Goal: Task Accomplishment & Management: Complete application form

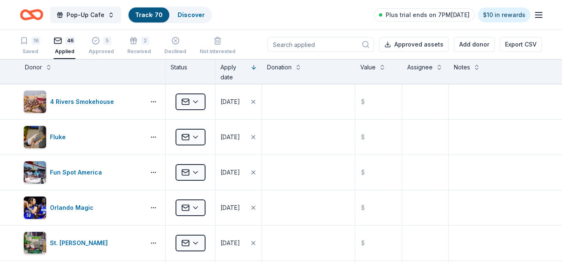
scroll to position [0, 0]
click at [193, 9] on div "Discover" at bounding box center [191, 14] width 40 height 15
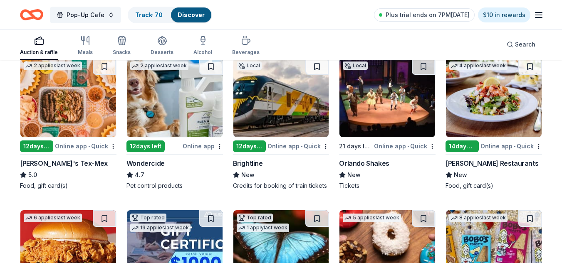
scroll to position [255, 0]
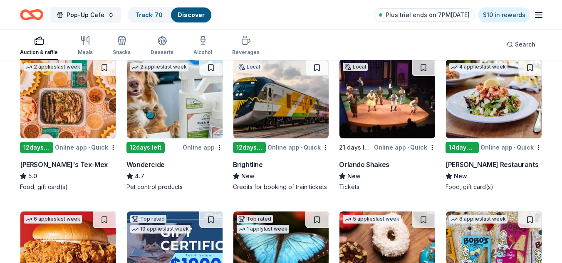
click at [67, 110] on img at bounding box center [68, 99] width 96 height 79
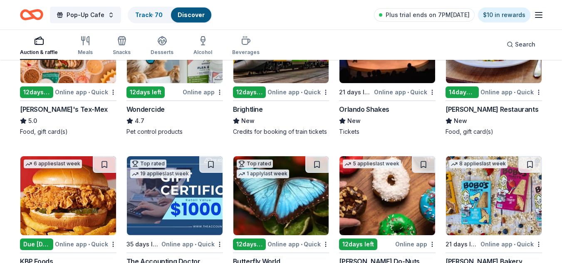
scroll to position [365, 0]
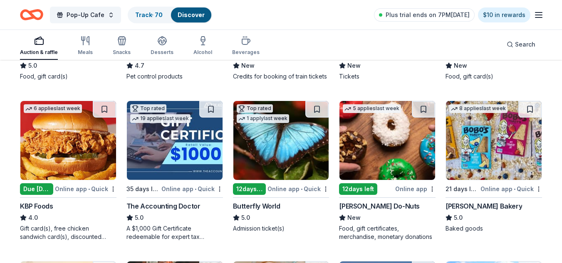
click at [381, 149] on img at bounding box center [388, 140] width 96 height 79
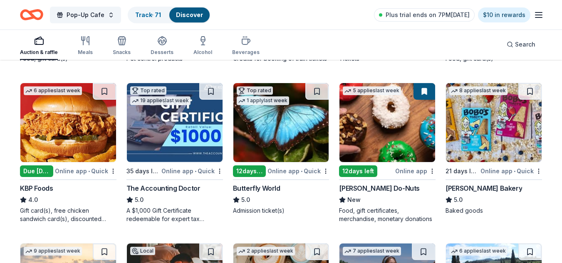
scroll to position [378, 0]
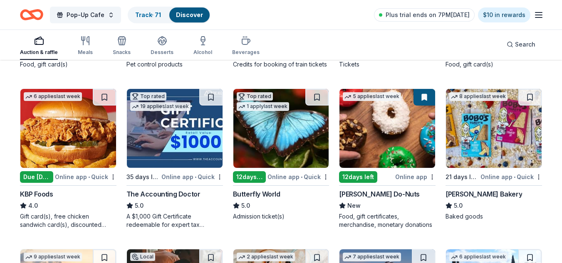
click at [499, 160] on img at bounding box center [494, 128] width 96 height 79
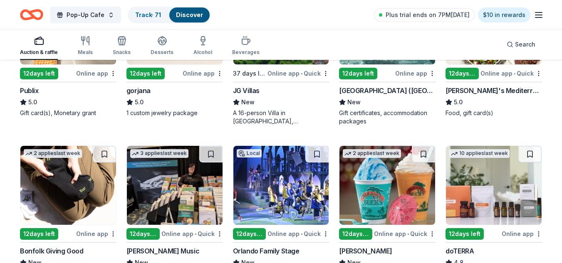
scroll to position [996, 0]
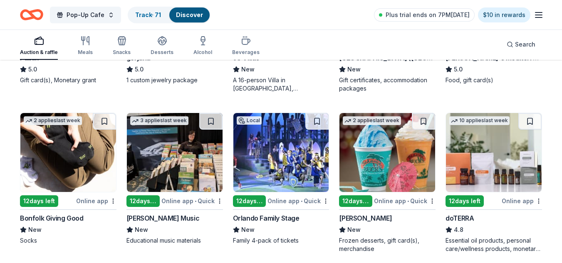
click at [88, 174] on img at bounding box center [68, 152] width 96 height 79
click at [186, 170] on img at bounding box center [175, 152] width 96 height 79
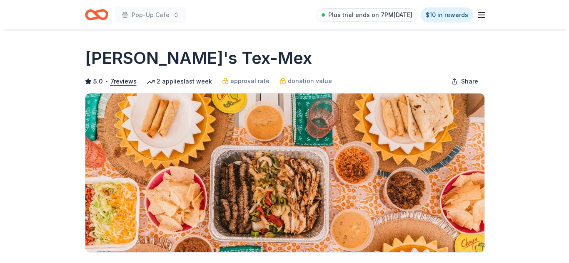
scroll to position [230, 0]
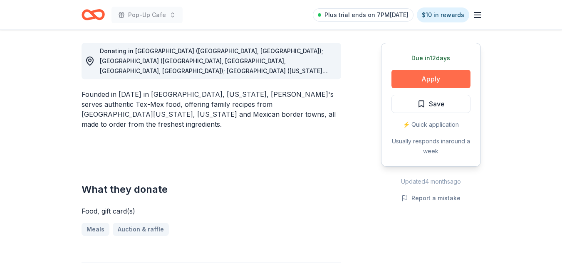
click at [444, 79] on button "Apply" at bounding box center [431, 79] width 79 height 18
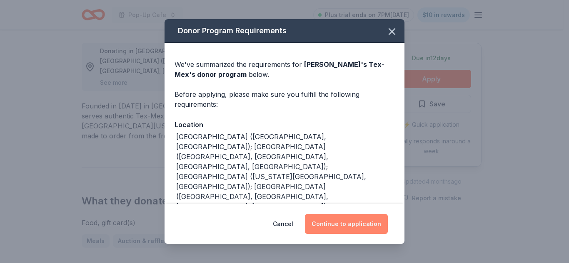
click at [365, 228] on button "Continue to application" at bounding box center [346, 224] width 83 height 20
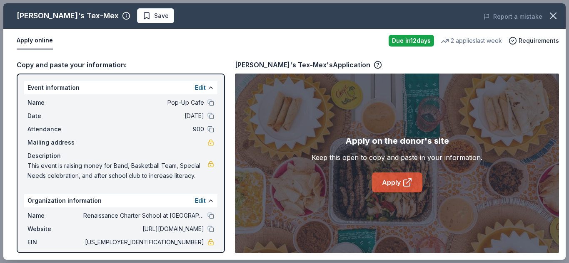
drag, startPoint x: 370, startPoint y: 176, endPoint x: 390, endPoint y: 185, distance: 21.6
click at [390, 185] on div "Apply on the donor's site Keep this open to copy and paste in your information.…" at bounding box center [396, 163] width 171 height 58
click at [390, 185] on link "Apply" at bounding box center [397, 183] width 50 height 20
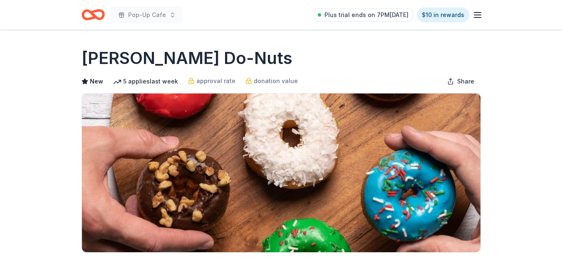
scroll to position [230, 0]
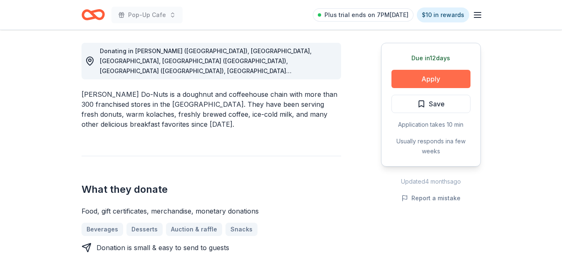
click at [439, 77] on button "Apply" at bounding box center [431, 79] width 79 height 18
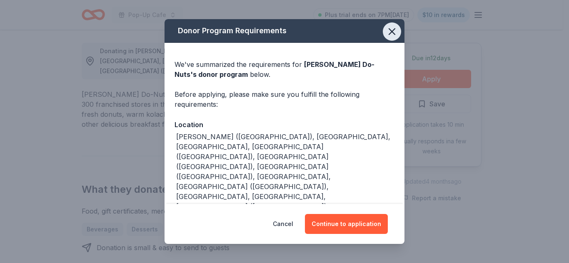
click at [386, 35] on icon "button" at bounding box center [392, 32] width 12 height 12
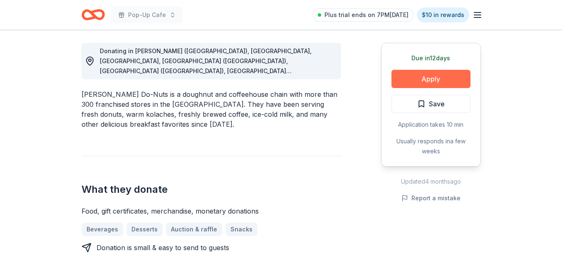
click at [419, 78] on button "Apply" at bounding box center [431, 79] width 79 height 18
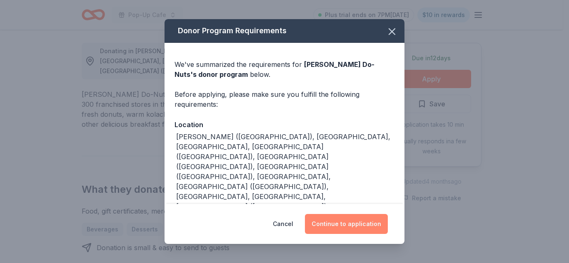
click at [357, 222] on button "Continue to application" at bounding box center [346, 224] width 83 height 20
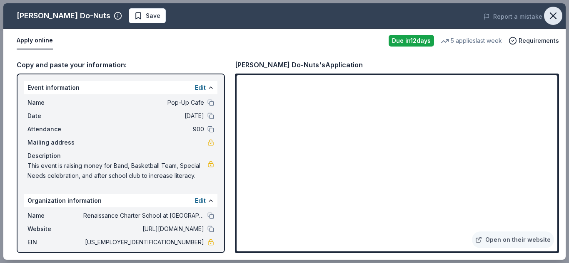
click at [550, 10] on icon "button" at bounding box center [553, 16] width 12 height 12
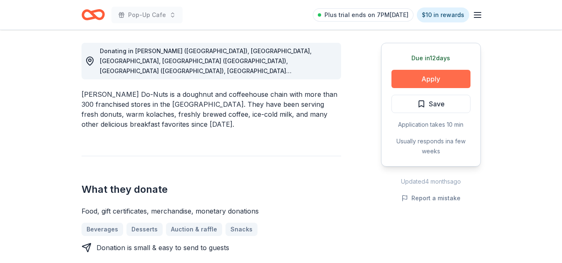
click at [435, 75] on button "Apply" at bounding box center [431, 79] width 79 height 18
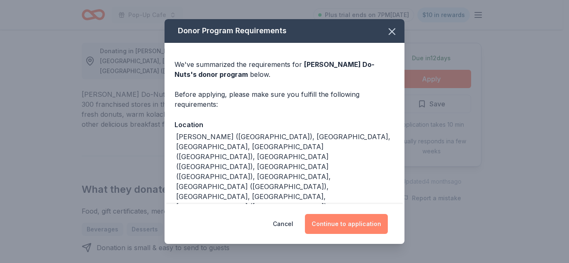
click at [343, 226] on button "Continue to application" at bounding box center [346, 224] width 83 height 20
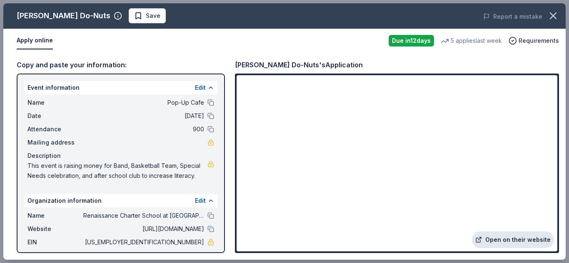
click at [516, 244] on link "Open on their website" at bounding box center [513, 240] width 82 height 17
click at [146, 16] on span "Save" at bounding box center [153, 16] width 15 height 10
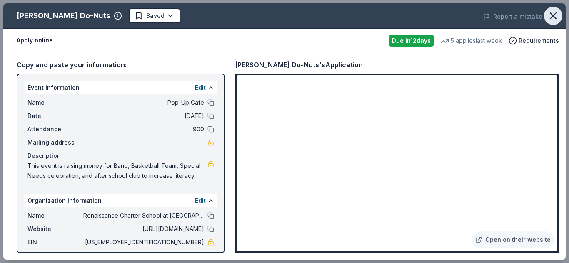
click at [553, 20] on icon "button" at bounding box center [553, 16] width 12 height 12
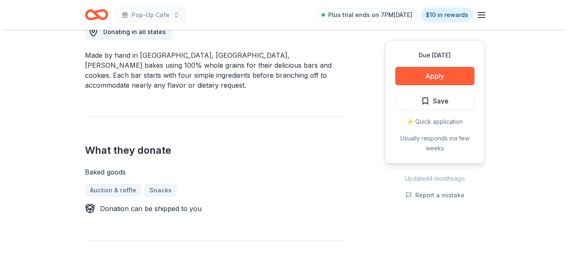
scroll to position [247, 0]
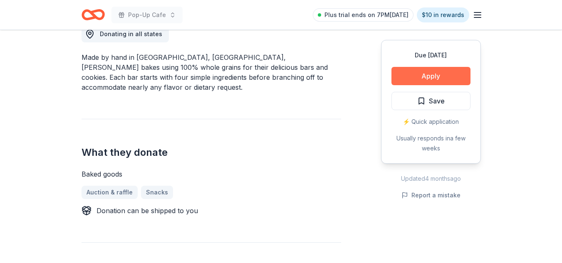
click at [439, 77] on button "Apply" at bounding box center [431, 76] width 79 height 18
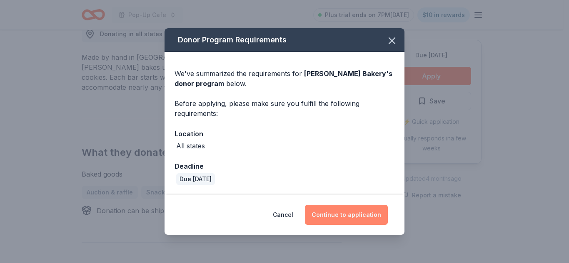
click at [370, 214] on button "Continue to application" at bounding box center [346, 215] width 83 height 20
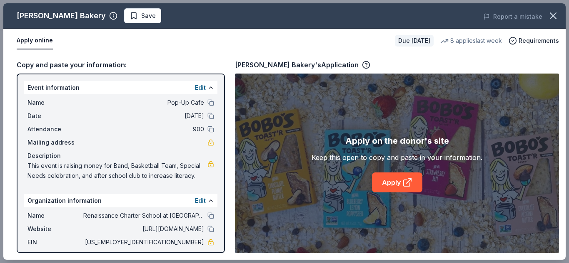
click at [370, 214] on div "Apply on the donor's site Keep this open to copy and paste in your information.…" at bounding box center [397, 164] width 324 height 180
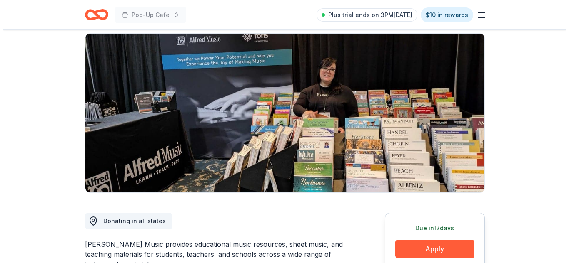
scroll to position [232, 0]
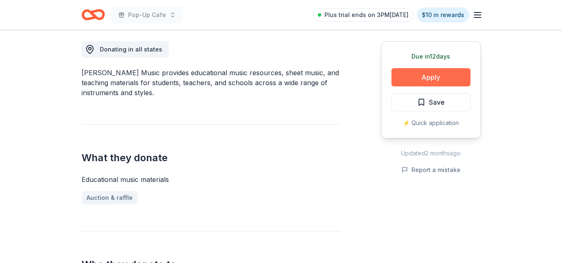
click at [425, 79] on button "Apply" at bounding box center [431, 77] width 79 height 18
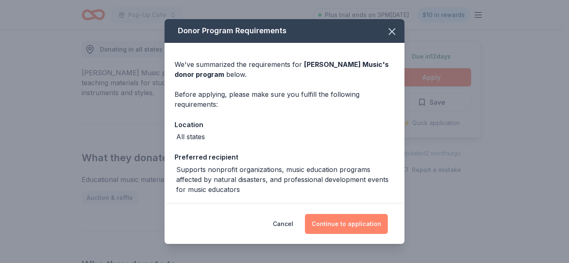
click at [347, 224] on button "Continue to application" at bounding box center [346, 224] width 83 height 20
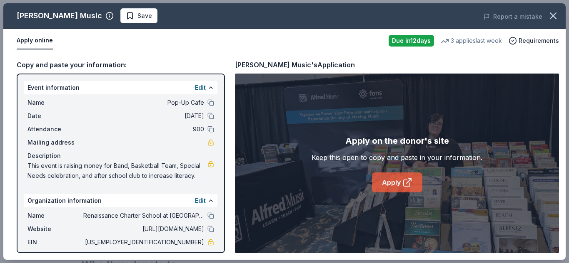
click at [404, 181] on icon at bounding box center [407, 183] width 10 height 10
click at [126, 18] on span "Save" at bounding box center [139, 16] width 26 height 10
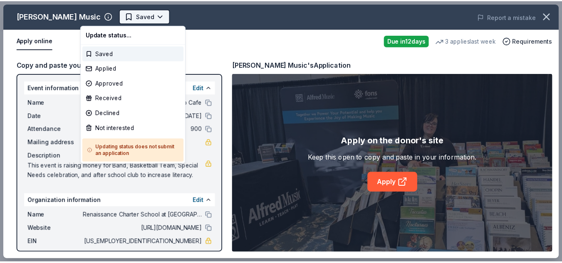
scroll to position [0, 0]
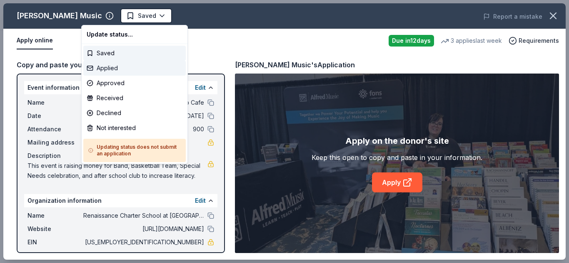
click at [114, 70] on div "Applied" at bounding box center [134, 68] width 102 height 15
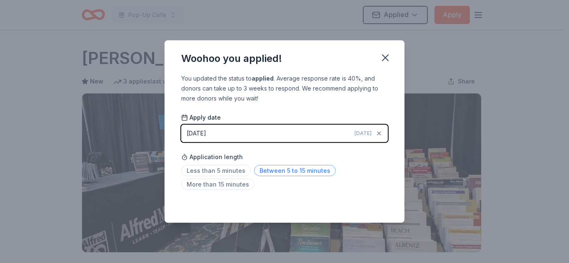
click at [292, 166] on span "Between 5 to 15 minutes" at bounding box center [295, 170] width 82 height 11
click at [385, 58] on icon "button" at bounding box center [385, 58] width 6 height 6
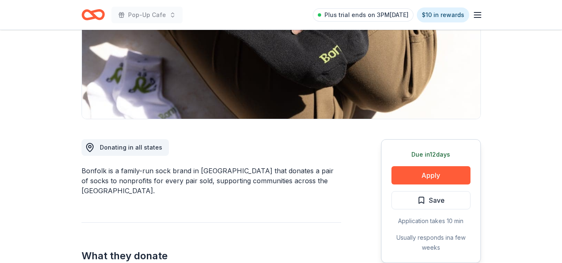
scroll to position [154, 0]
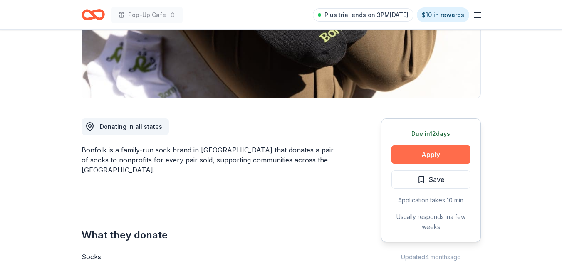
click at [440, 153] on button "Apply" at bounding box center [431, 155] width 79 height 18
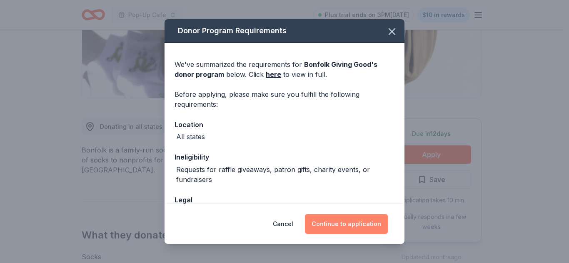
click at [353, 230] on button "Continue to application" at bounding box center [346, 224] width 83 height 20
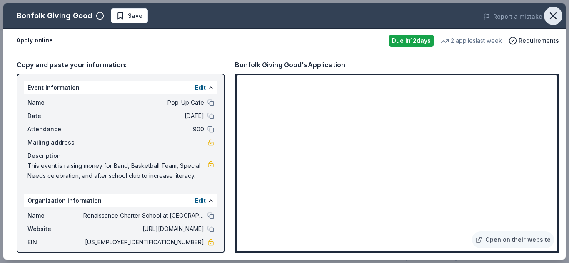
click at [551, 12] on icon "button" at bounding box center [553, 16] width 12 height 12
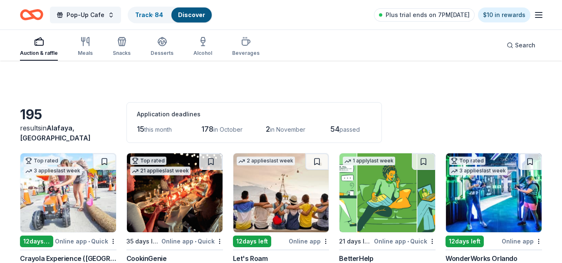
scroll to position [996, 0]
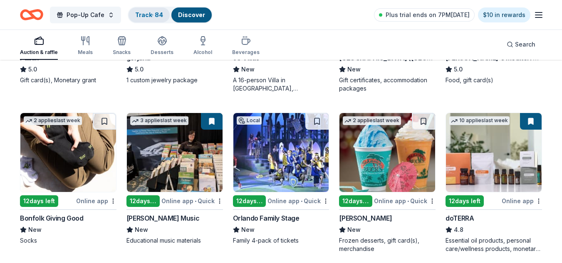
click at [143, 14] on link "Track · 84" at bounding box center [149, 14] width 28 height 7
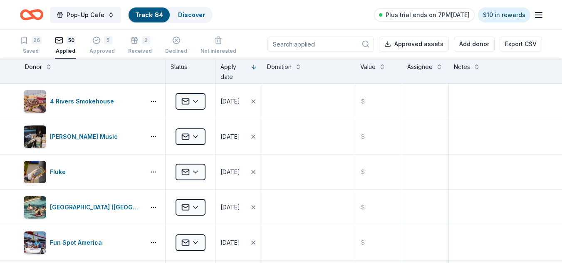
scroll to position [0, 0]
click at [46, 69] on button at bounding box center [48, 66] width 7 height 8
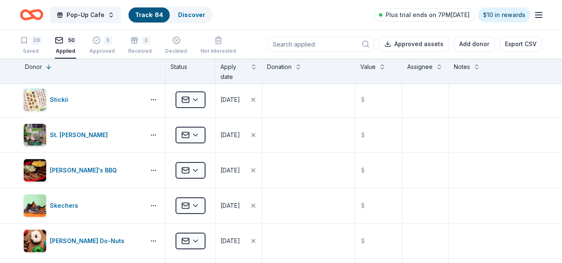
scroll to position [223, 0]
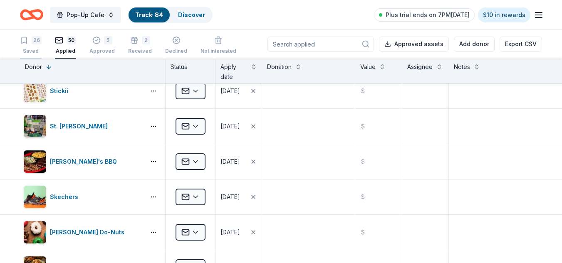
click at [28, 45] on div "26 Saved" at bounding box center [31, 45] width 22 height 18
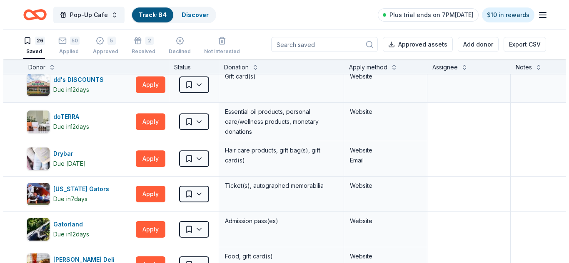
scroll to position [213, 0]
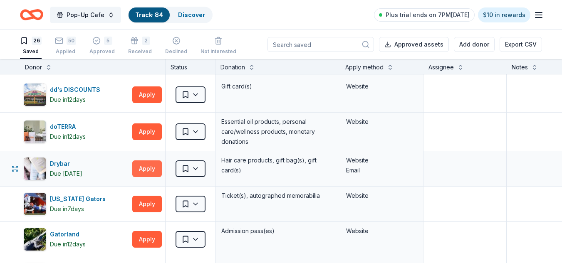
click at [145, 171] on button "Apply" at bounding box center [147, 169] width 30 height 17
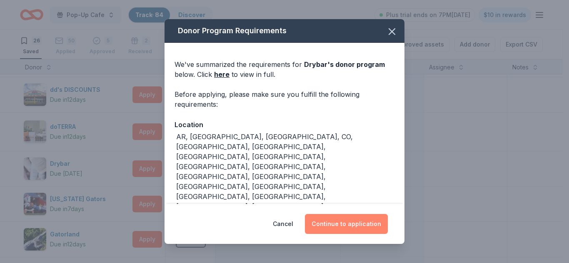
click at [360, 220] on button "Continue to application" at bounding box center [346, 224] width 83 height 20
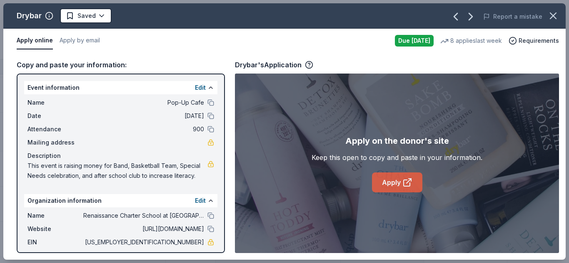
click at [390, 188] on link "Apply" at bounding box center [397, 183] width 50 height 20
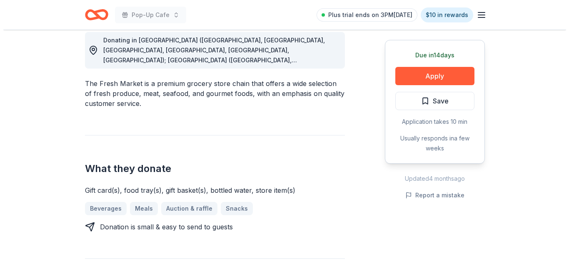
scroll to position [239, 0]
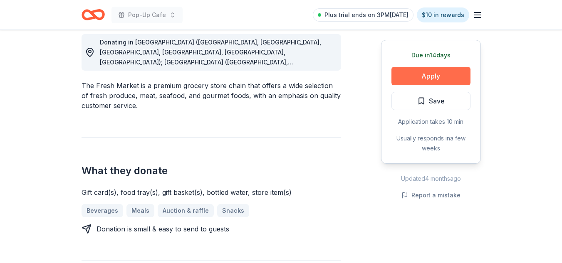
click at [413, 73] on button "Apply" at bounding box center [431, 76] width 79 height 18
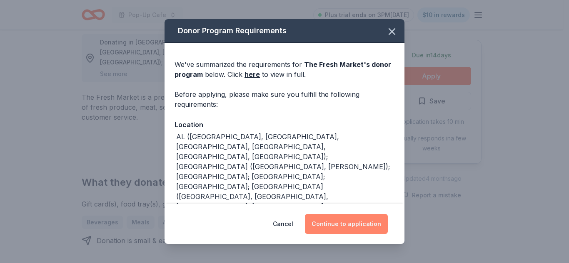
click at [335, 224] on button "Continue to application" at bounding box center [346, 224] width 83 height 20
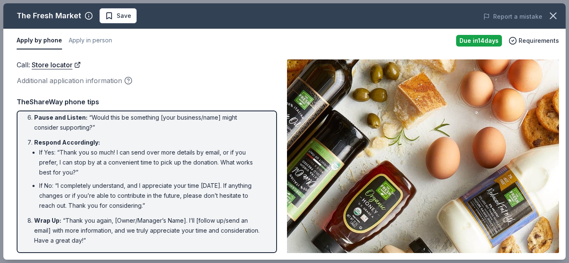
scroll to position [0, 0]
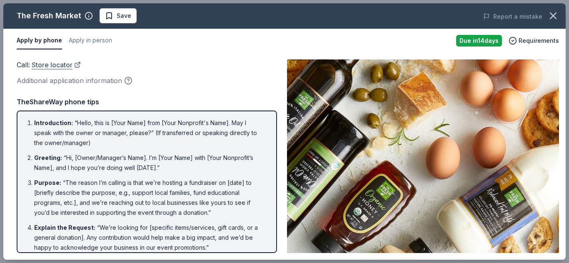
click at [78, 66] on link "Store locator" at bounding box center [56, 65] width 49 height 11
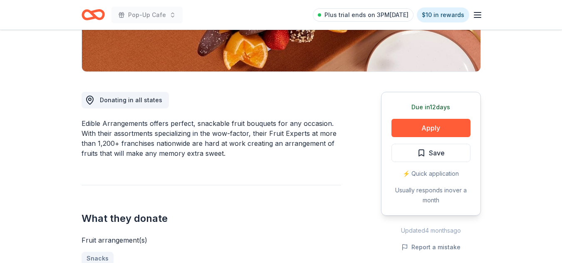
scroll to position [187, 0]
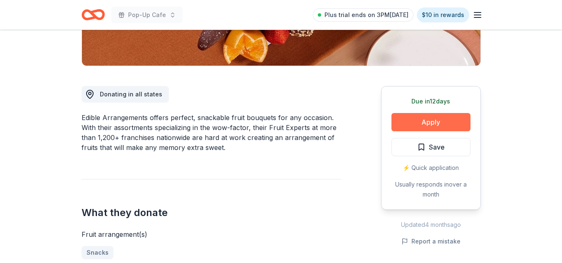
click at [426, 117] on button "Apply" at bounding box center [431, 122] width 79 height 18
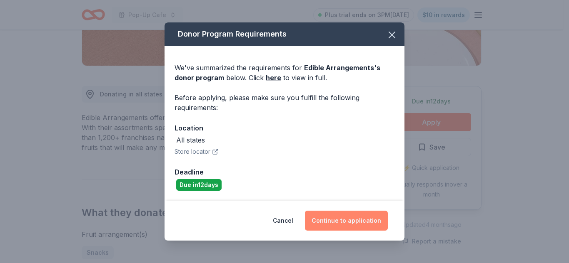
click at [343, 221] on button "Continue to application" at bounding box center [346, 221] width 83 height 20
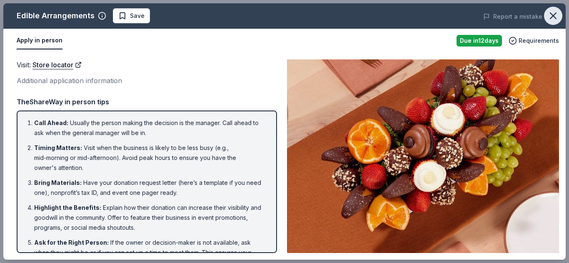
click at [552, 21] on icon "button" at bounding box center [553, 16] width 12 height 12
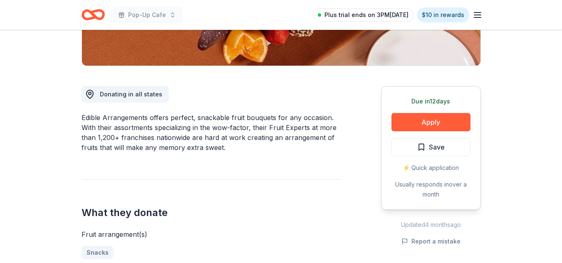
click at [403, 15] on span "Plus trial ends on 3PM[DATE]" at bounding box center [367, 15] width 84 height 10
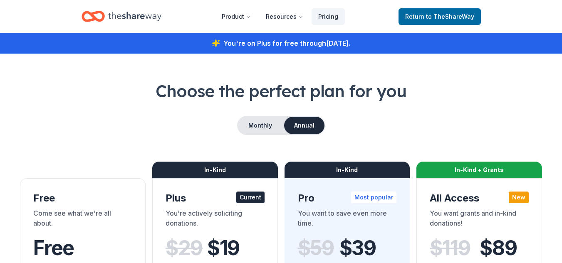
scroll to position [230, 0]
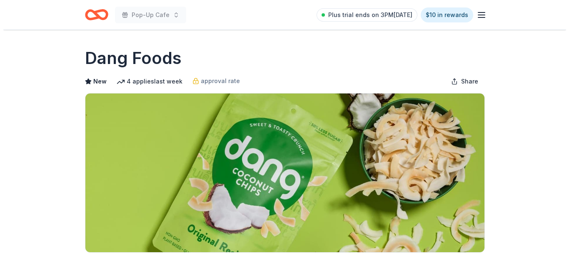
scroll to position [230, 0]
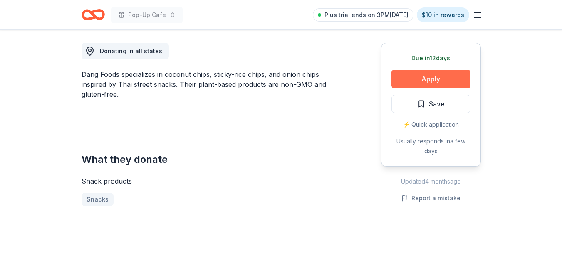
click at [450, 78] on button "Apply" at bounding box center [431, 79] width 79 height 18
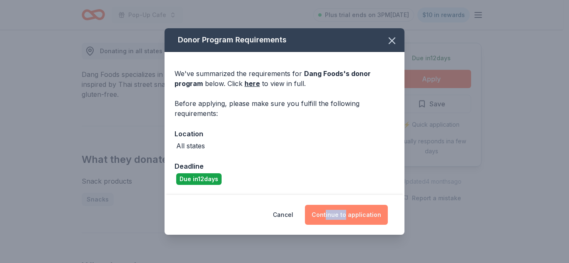
drag, startPoint x: 329, startPoint y: 227, endPoint x: 349, endPoint y: 212, distance: 24.4
click at [349, 212] on div "Cancel Continue to application" at bounding box center [284, 215] width 240 height 40
click at [349, 212] on button "Continue to application" at bounding box center [346, 215] width 83 height 20
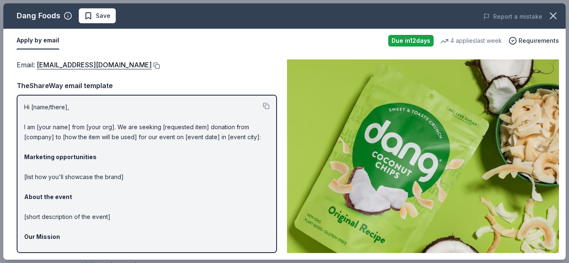
click at [152, 63] on button at bounding box center [156, 65] width 8 height 7
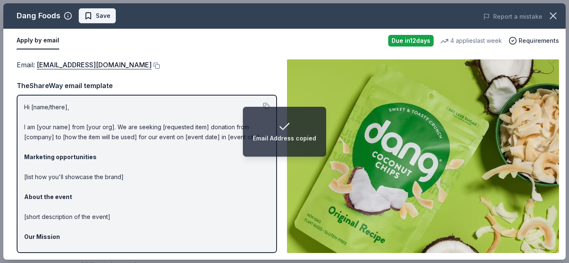
click at [92, 17] on span "Save" at bounding box center [97, 16] width 26 height 10
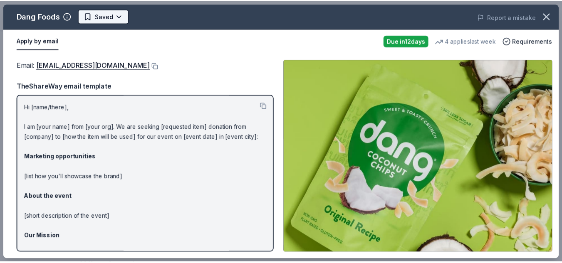
scroll to position [0, 0]
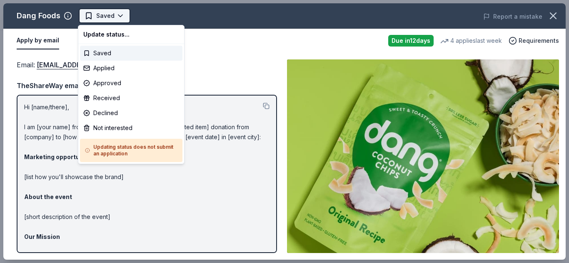
click at [119, 16] on body "Pop-Up Cafe Saved Apply Due in 12 days Share Dang Foods New 4 applies last week…" at bounding box center [281, 131] width 562 height 263
click at [120, 73] on div "Applied" at bounding box center [131, 68] width 102 height 15
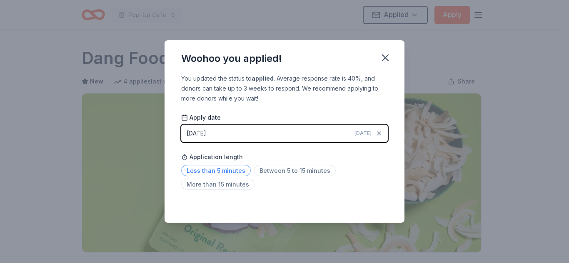
click at [232, 173] on span "Less than 5 minutes" at bounding box center [216, 170] width 70 height 11
click at [387, 53] on icon "button" at bounding box center [385, 58] width 12 height 12
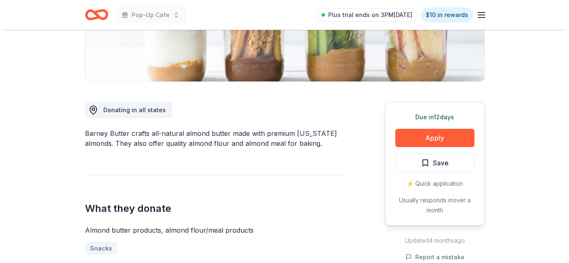
scroll to position [199, 0]
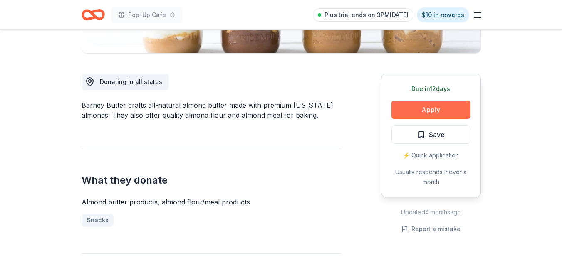
click at [447, 107] on button "Apply" at bounding box center [431, 110] width 79 height 18
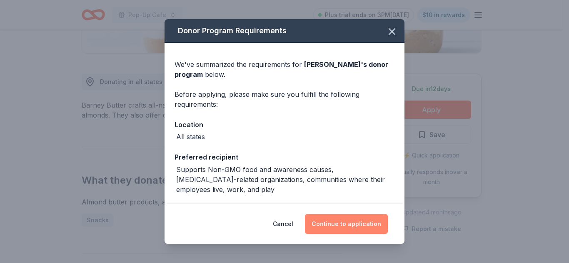
click at [360, 223] on button "Continue to application" at bounding box center [346, 224] width 83 height 20
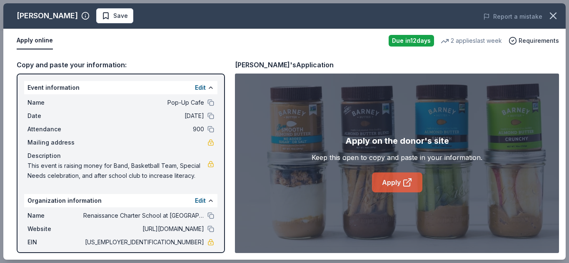
click at [400, 182] on link "Apply" at bounding box center [397, 183] width 50 height 20
click at [113, 20] on span "Save" at bounding box center [120, 16] width 15 height 10
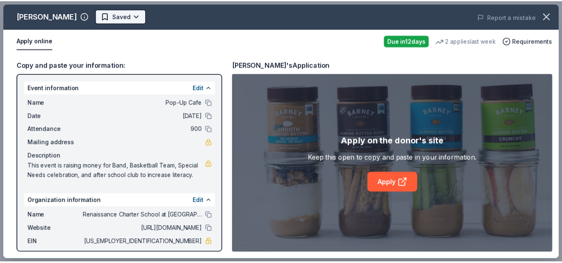
scroll to position [0, 0]
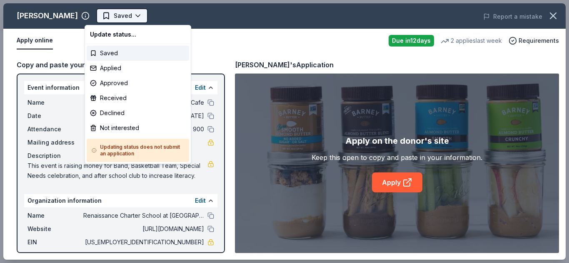
click at [125, 17] on body "Pop-Up Cafe Saved Apply Due [DATE] Share Barney Butter New • 1 reviews 2 applie…" at bounding box center [281, 131] width 562 height 263
click at [134, 66] on div "Applied" at bounding box center [138, 68] width 102 height 15
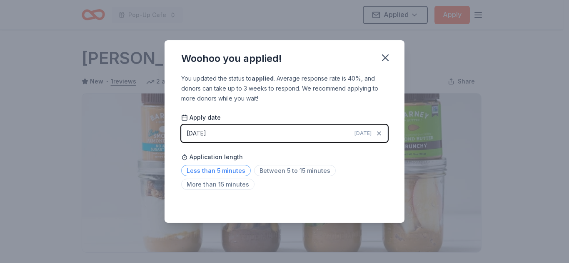
click at [241, 169] on span "Less than 5 minutes" at bounding box center [216, 170] width 70 height 11
click at [377, 207] on div "Saved" at bounding box center [284, 205] width 206 height 10
click at [384, 60] on icon "button" at bounding box center [385, 58] width 6 height 6
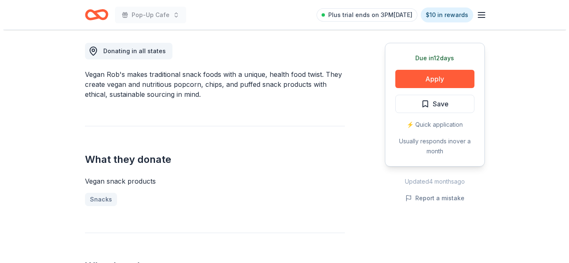
scroll to position [307, 0]
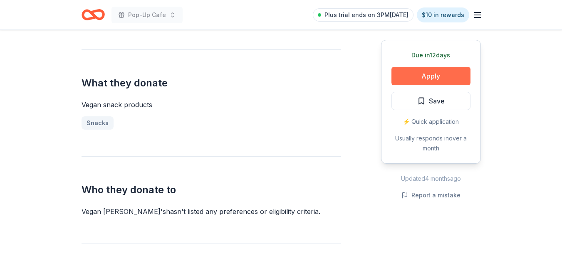
click at [426, 76] on button "Apply" at bounding box center [431, 76] width 79 height 18
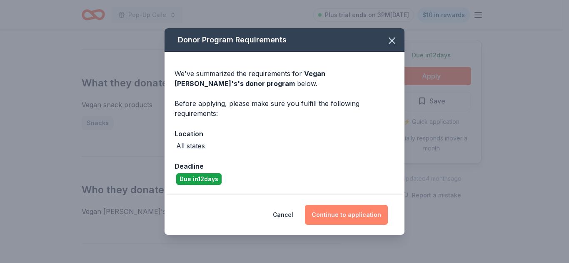
click at [342, 215] on button "Continue to application" at bounding box center [346, 215] width 83 height 20
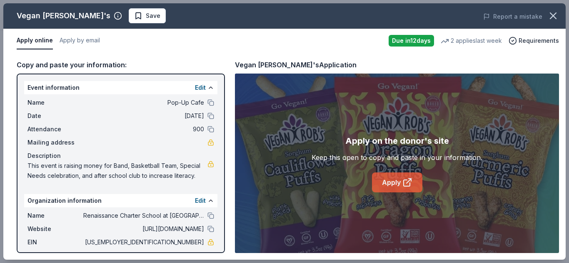
click at [395, 190] on link "Apply" at bounding box center [397, 183] width 50 height 20
click at [134, 14] on span "Save" at bounding box center [147, 16] width 26 height 10
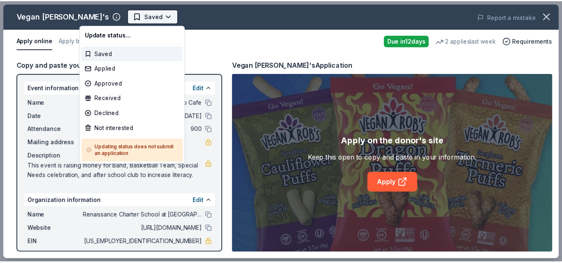
scroll to position [0, 0]
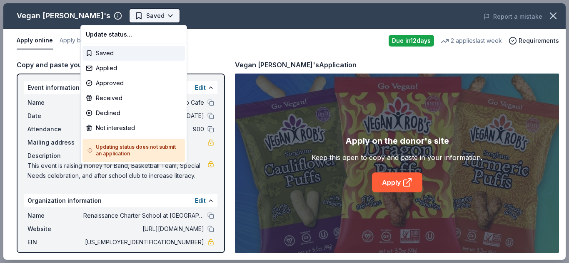
click at [128, 17] on body "Pop-Up Cafe Saved Apply Due in 12 days Share Vegan Rob's New 2 applies last wee…" at bounding box center [281, 131] width 562 height 263
click at [137, 71] on div "Applied" at bounding box center [133, 68] width 102 height 15
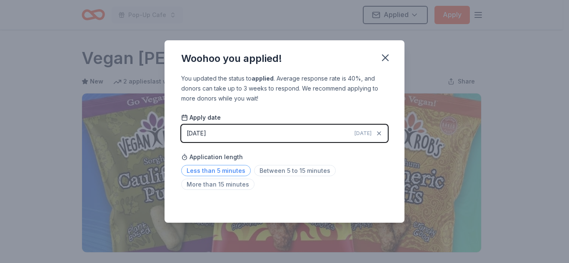
click at [236, 173] on span "Less than 5 minutes" at bounding box center [216, 170] width 70 height 11
click at [385, 59] on icon "button" at bounding box center [385, 58] width 12 height 12
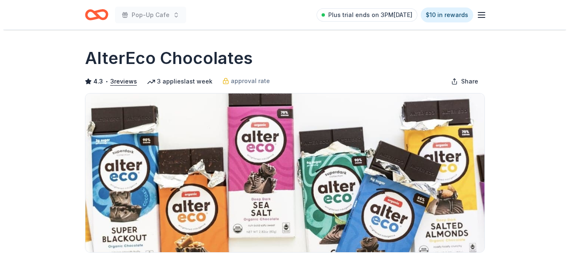
scroll to position [230, 0]
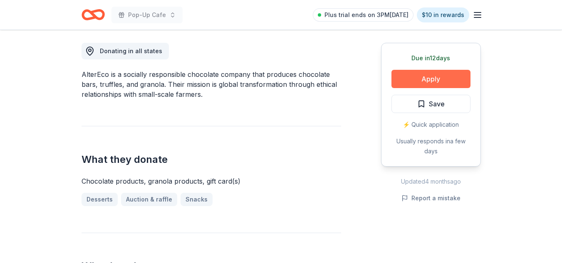
click at [432, 79] on button "Apply" at bounding box center [431, 79] width 79 height 18
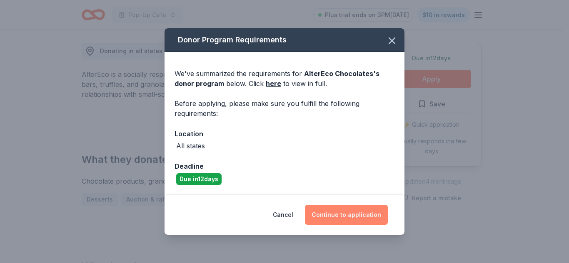
click at [364, 223] on button "Continue to application" at bounding box center [346, 215] width 83 height 20
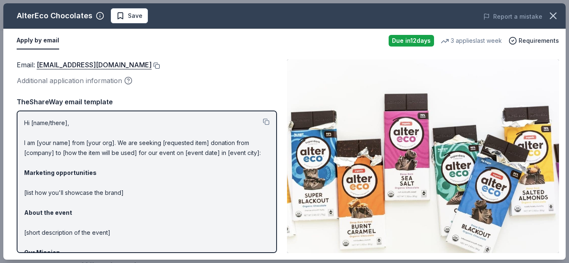
click at [152, 64] on button at bounding box center [156, 65] width 8 height 7
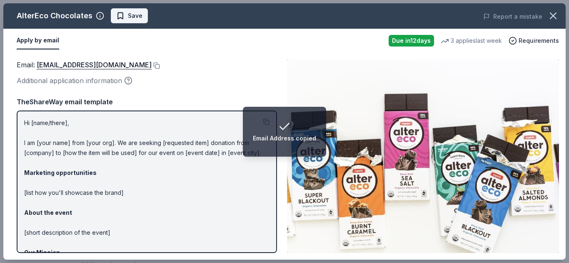
click at [134, 21] on button "Save" at bounding box center [129, 15] width 37 height 15
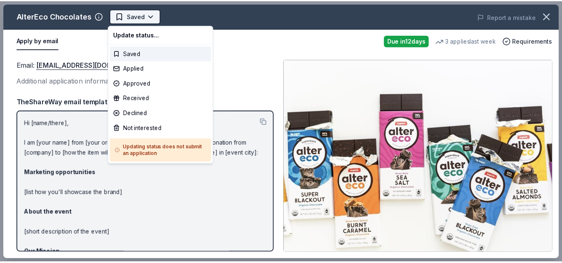
scroll to position [0, 0]
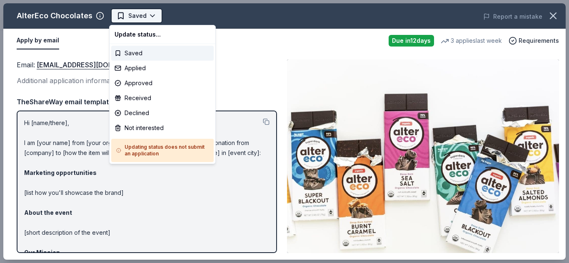
click at [152, 18] on body "Pop-Up Cafe Saved Apply Due [DATE] Share AlterEco Chocolates 4.3 • 3 reviews 3 …" at bounding box center [281, 131] width 562 height 263
click at [147, 66] on div "Applied" at bounding box center [162, 68] width 102 height 15
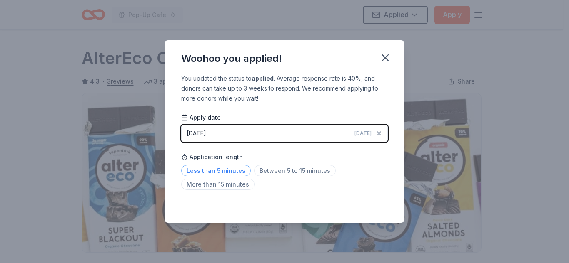
click at [224, 174] on span "Less than 5 minutes" at bounding box center [216, 170] width 70 height 11
click at [385, 53] on icon "button" at bounding box center [385, 58] width 12 height 12
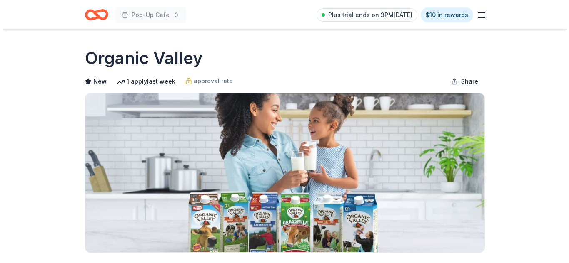
scroll to position [230, 0]
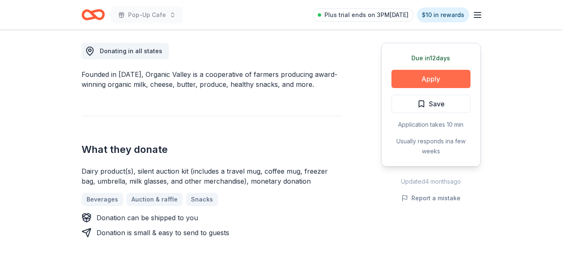
click at [441, 79] on button "Apply" at bounding box center [431, 79] width 79 height 18
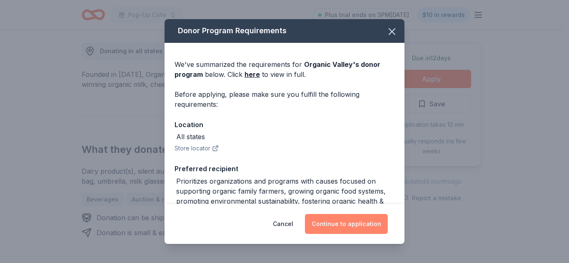
click at [363, 217] on button "Continue to application" at bounding box center [346, 224] width 83 height 20
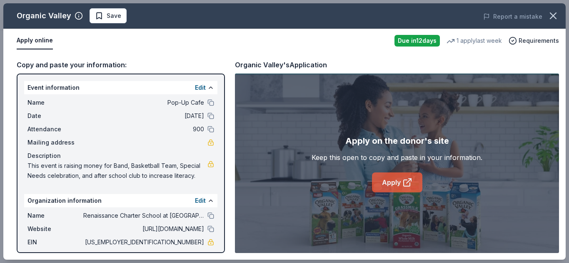
click at [412, 180] on link "Apply" at bounding box center [397, 183] width 50 height 20
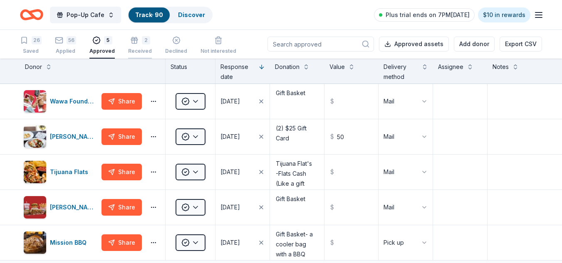
click at [139, 47] on div "2 Received" at bounding box center [140, 45] width 24 height 18
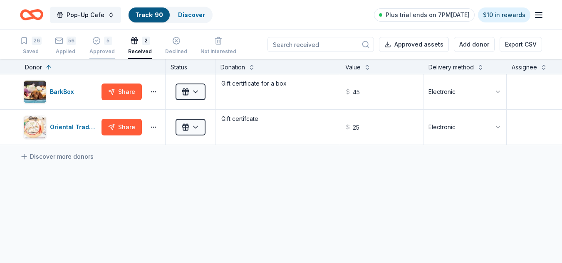
click at [108, 52] on div "Approved" at bounding box center [101, 51] width 25 height 7
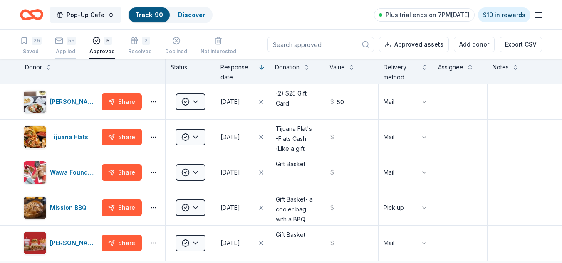
click at [60, 47] on div "56 Applied" at bounding box center [65, 46] width 21 height 18
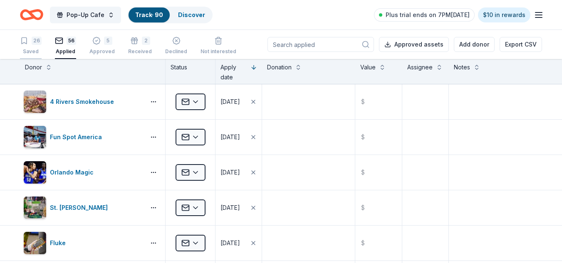
click at [28, 44] on div "26" at bounding box center [31, 41] width 22 height 8
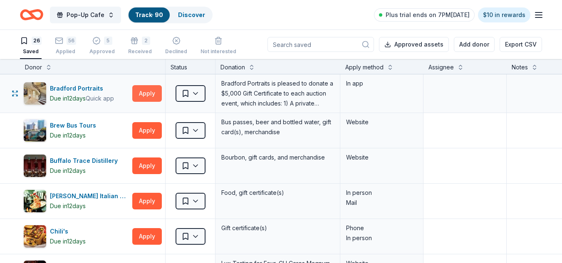
click at [140, 91] on button "Apply" at bounding box center [147, 93] width 30 height 17
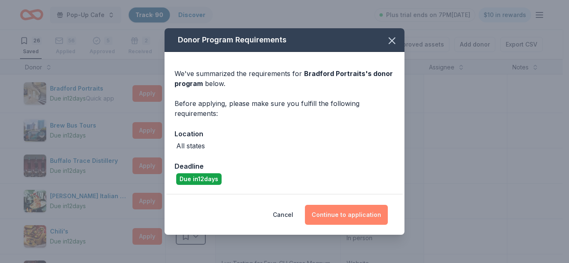
click at [364, 220] on button "Continue to application" at bounding box center [346, 215] width 83 height 20
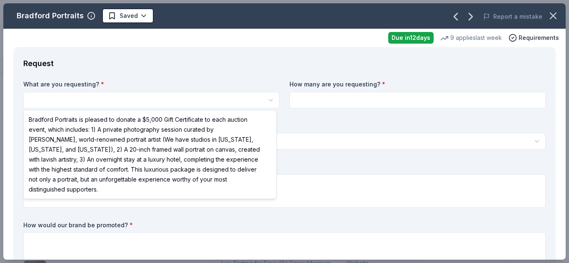
click at [211, 108] on html "Pop-Up Cafe Track · 90 Discover Plus trial ends on 7PM, 10/1 $10 in rewards 26 …" at bounding box center [284, 131] width 569 height 263
select select "Bradford Portraits is pleased to donate a $5,000 Gift Certificate to each aucti…"
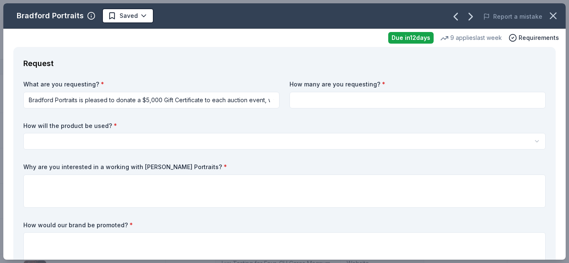
click at [415, 100] on input at bounding box center [417, 100] width 256 height 17
type input "1"
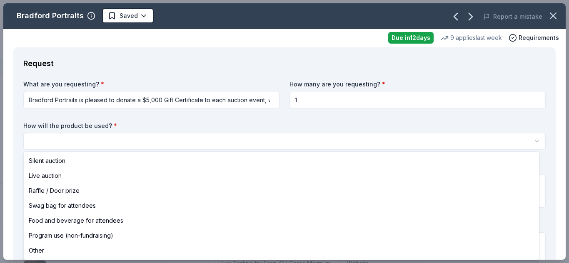
click at [380, 147] on html "Pop-Up Cafe Track · 90 Discover Plus trial ends on 7PM, 10/1 $10 in rewards 26 …" at bounding box center [284, 131] width 569 height 263
select select "raffleDoorPrize"
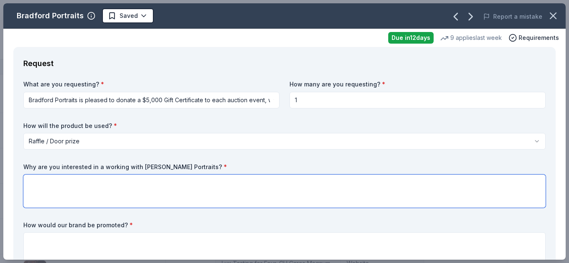
click at [288, 188] on textarea at bounding box center [284, 191] width 522 height 33
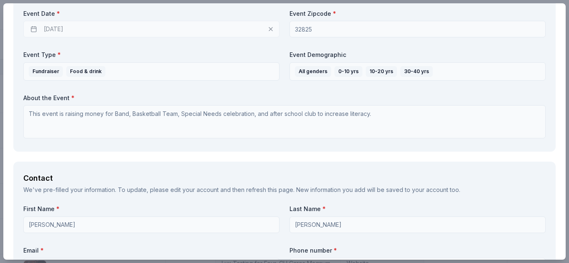
scroll to position [413, 0]
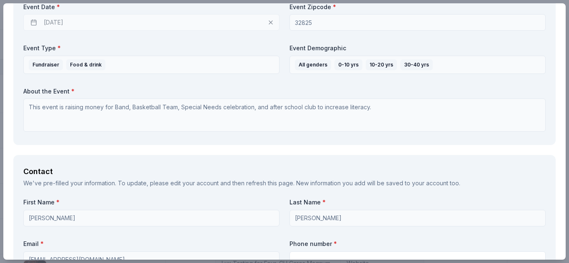
drag, startPoint x: 568, startPoint y: 105, endPoint x: 568, endPoint y: 119, distance: 13.7
click at [562, 119] on div "Bradford Portraits Saved Report a mistake Due in 12 days 9 applies last week Re…" at bounding box center [284, 131] width 569 height 263
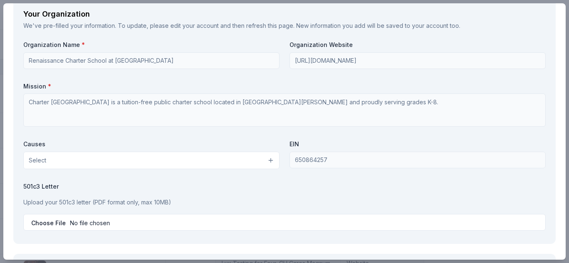
scroll to position [805, 0]
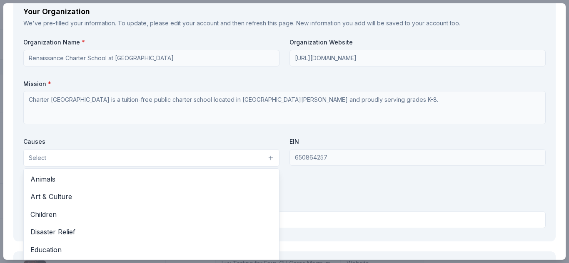
click at [258, 161] on button "Select" at bounding box center [151, 157] width 256 height 17
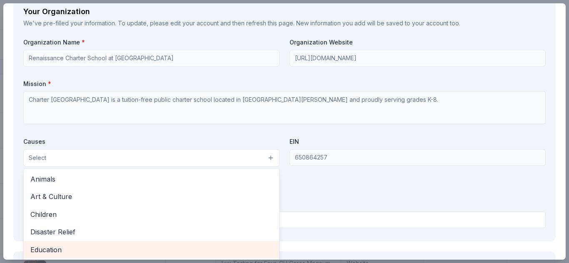
click at [228, 248] on span "Education" at bounding box center [151, 250] width 242 height 11
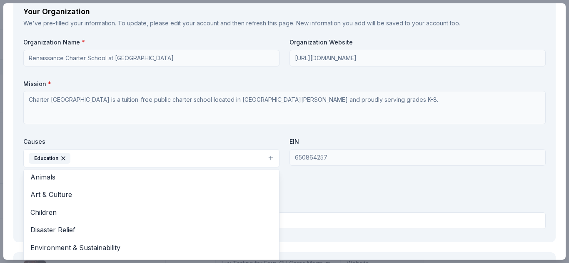
scroll to position [0, 0]
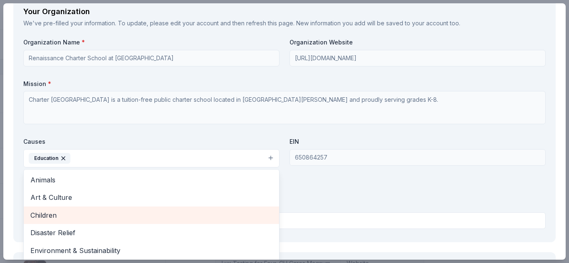
click at [238, 219] on span "Children" at bounding box center [151, 215] width 242 height 11
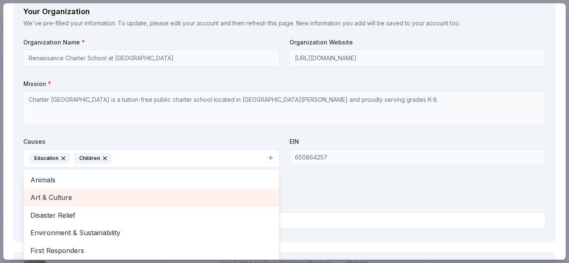
click at [229, 196] on span "Art & Culture" at bounding box center [151, 197] width 242 height 11
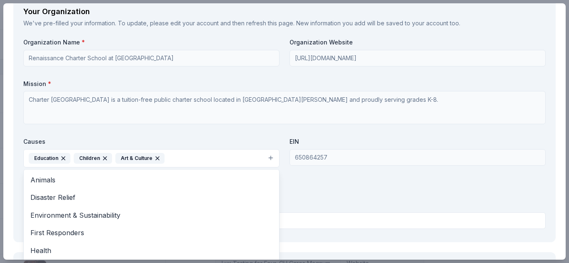
click at [352, 190] on div "Organization Name * Renaissance Charter School at Chickasaw Trail Organization …" at bounding box center [284, 135] width 522 height 194
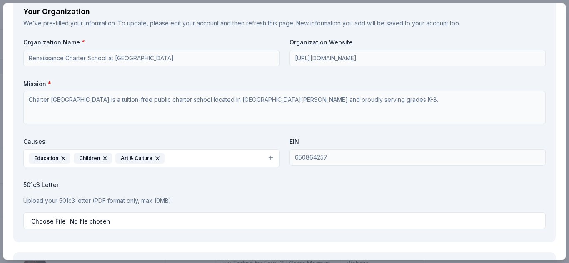
drag, startPoint x: 567, startPoint y: 181, endPoint x: 568, endPoint y: 214, distance: 32.5
click at [562, 214] on div "Bradford Portraits Saved Report a mistake Due in 12 days 9 applies last week Re…" at bounding box center [284, 131] width 569 height 263
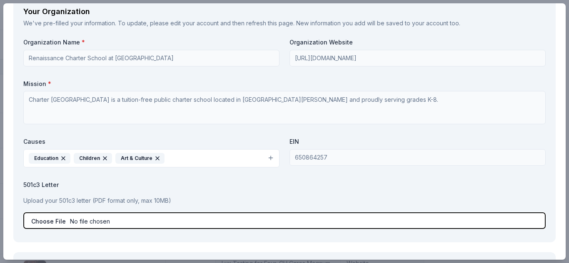
click at [172, 224] on input "file" at bounding box center [284, 221] width 522 height 17
type input "C:\fakepath\CHIC- W9 (3).pdf"
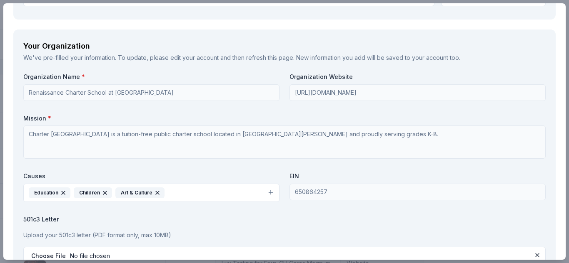
scroll to position [766, 0]
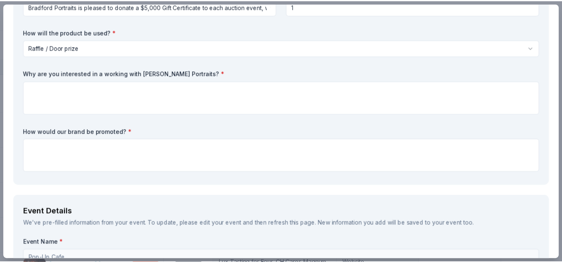
scroll to position [0, 0]
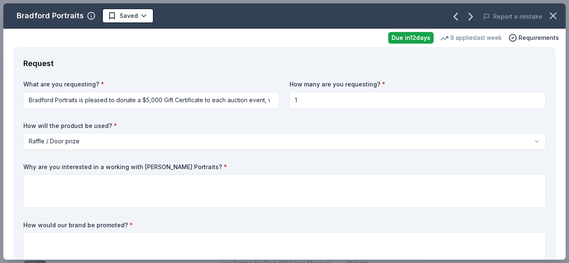
click at [556, 16] on div "Report a mistake" at bounding box center [456, 16] width 218 height 23
click at [550, 16] on icon "button" at bounding box center [553, 16] width 12 height 12
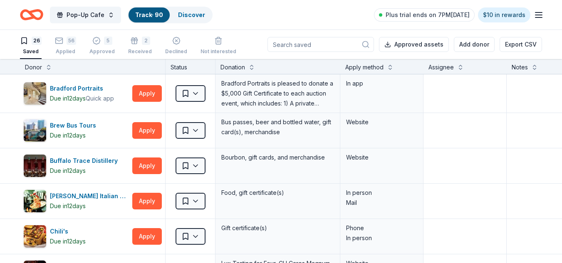
click at [537, 17] on icon "button" at bounding box center [539, 15] width 10 height 10
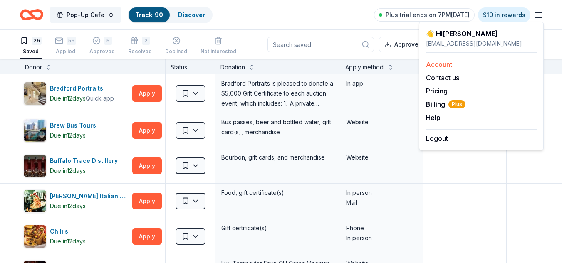
click at [442, 65] on link "Account" at bounding box center [439, 64] width 26 height 8
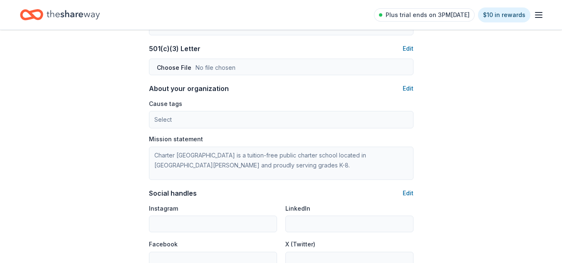
scroll to position [447, 0]
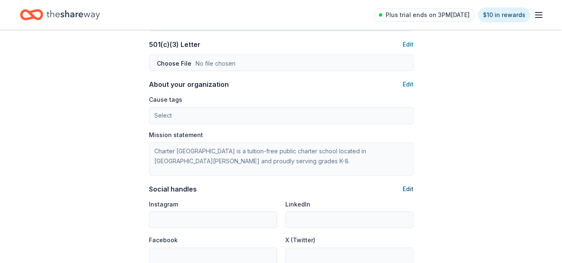
click at [408, 192] on button "Edit" at bounding box center [408, 189] width 11 height 10
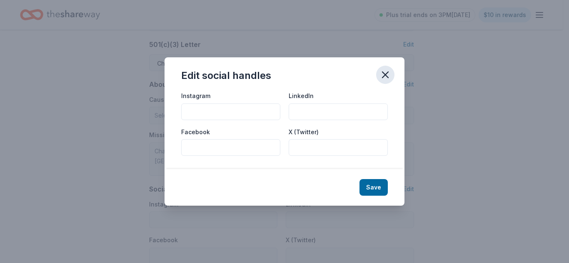
click at [387, 74] on icon "button" at bounding box center [385, 75] width 12 height 12
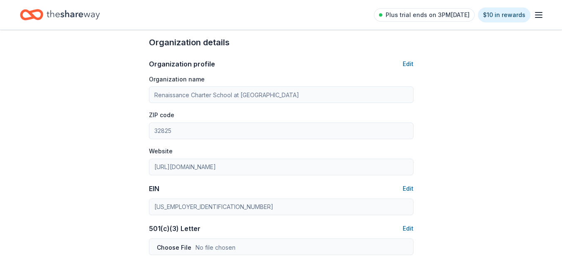
scroll to position [260, 0]
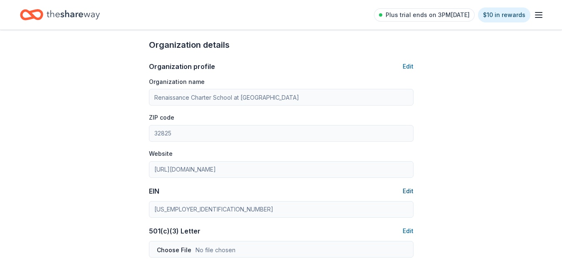
click at [407, 192] on button "Edit" at bounding box center [408, 191] width 11 height 10
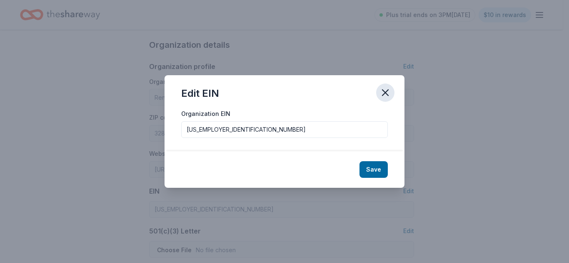
click at [381, 96] on icon "button" at bounding box center [385, 93] width 12 height 12
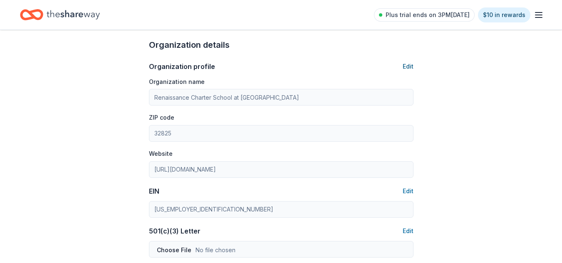
click at [407, 67] on button "Edit" at bounding box center [408, 67] width 11 height 10
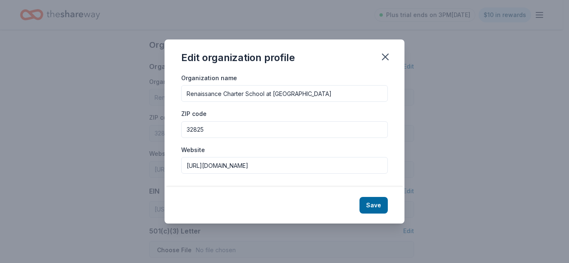
click at [301, 164] on input "https://www.stluciecharter.org" at bounding box center [284, 165] width 206 height 17
drag, startPoint x: 279, startPoint y: 171, endPoint x: 148, endPoint y: 184, distance: 131.7
click at [148, 184] on div "Edit organization profile Organization name Renaissance Charter School at Chick…" at bounding box center [284, 131] width 569 height 263
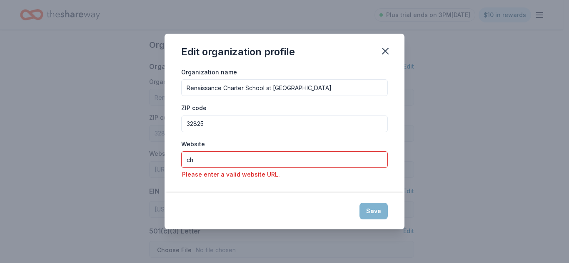
drag, startPoint x: 266, startPoint y: 157, endPoint x: 147, endPoint y: 173, distance: 120.9
click at [147, 173] on div "Edit organization profile Organization name Renaissance Charter School at Chick…" at bounding box center [284, 131] width 569 height 263
paste input "https://www.chickasawcharter.org/"
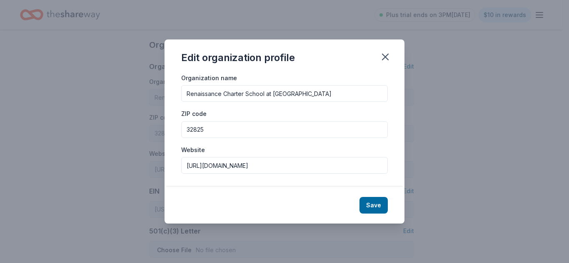
type input "https://www.chickasawcharter.org/"
click at [360, 202] on button "Save" at bounding box center [373, 205] width 28 height 17
type input "https://www.chickasawcharter.org/"
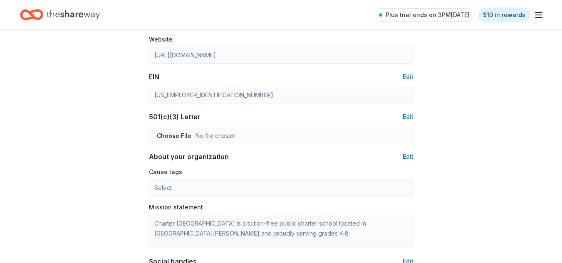
scroll to position [377, 0]
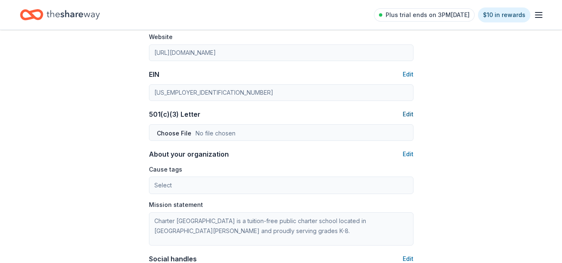
click at [405, 116] on button "Edit" at bounding box center [408, 114] width 11 height 10
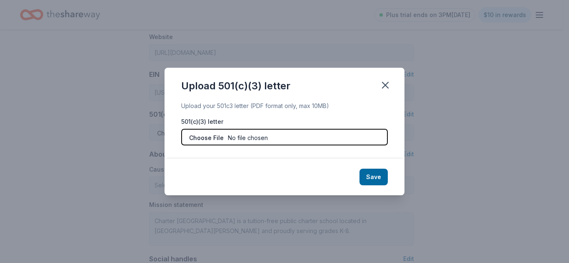
click at [196, 138] on input "file" at bounding box center [284, 137] width 206 height 17
type input "C:\fakepath\CHIC- W9 (3).pdf"
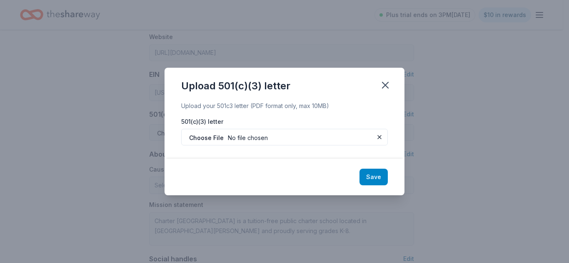
click at [380, 176] on button "Save" at bounding box center [373, 177] width 28 height 17
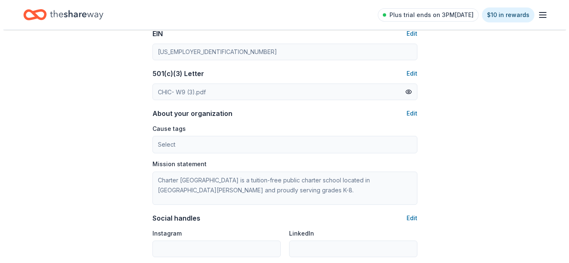
scroll to position [422, 0]
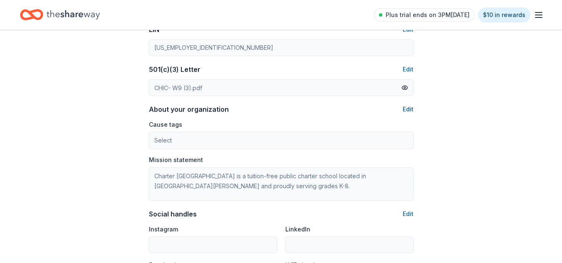
click at [409, 110] on button "Edit" at bounding box center [408, 109] width 11 height 10
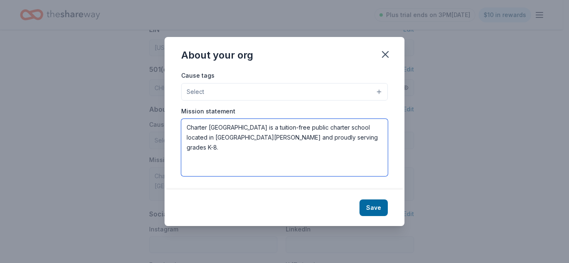
drag, startPoint x: 358, startPoint y: 149, endPoint x: 166, endPoint y: 115, distance: 195.6
click at [166, 115] on div "Cause tags Select Mission statement Charter School of St. Lucie is a tuition-fr…" at bounding box center [284, 129] width 240 height 119
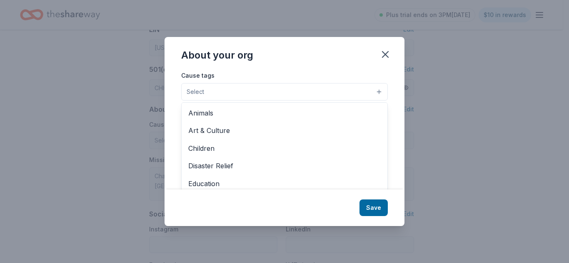
click at [223, 97] on button "Select" at bounding box center [284, 91] width 206 height 17
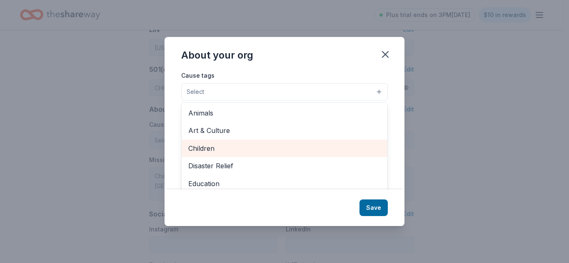
click at [224, 154] on div "Children" at bounding box center [284, 148] width 206 height 17
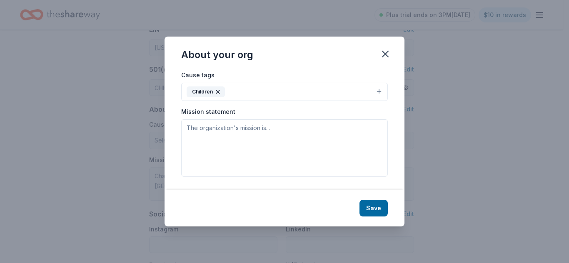
click at [247, 87] on button "Children" at bounding box center [284, 92] width 206 height 18
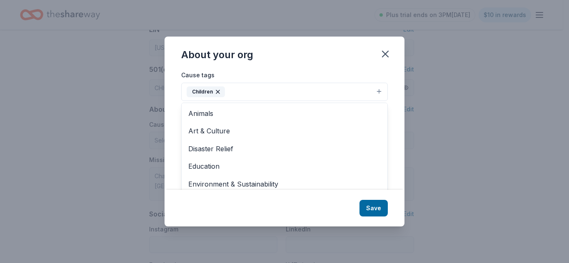
click at [247, 87] on button "Children" at bounding box center [284, 92] width 206 height 18
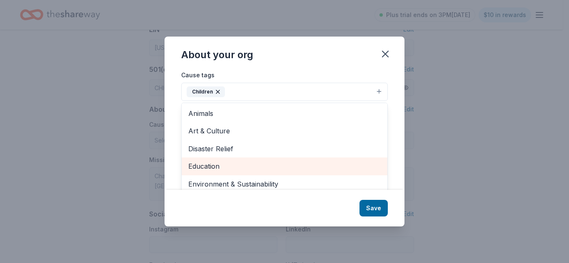
click at [222, 169] on span "Education" at bounding box center [284, 166] width 192 height 11
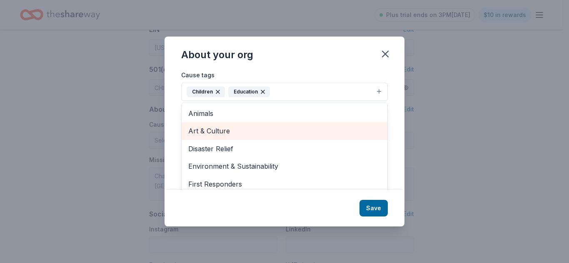
click at [248, 136] on span "Art & Culture" at bounding box center [284, 131] width 192 height 11
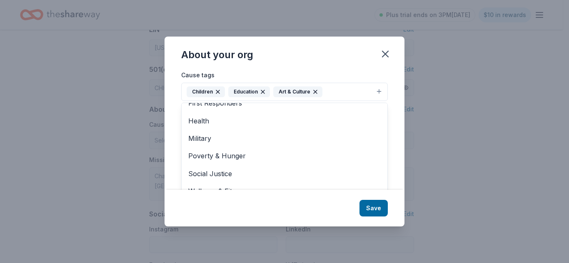
scroll to position [12, 0]
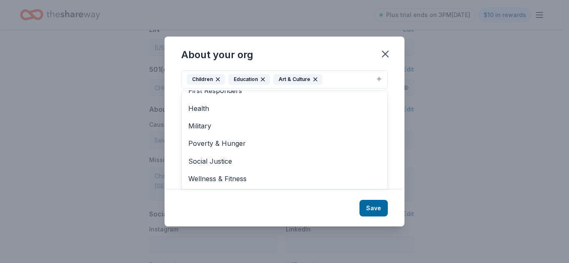
click at [385, 109] on div "Cause tags Children Education Art & Culture Animals Disaster Relief Environment…" at bounding box center [284, 130] width 240 height 120
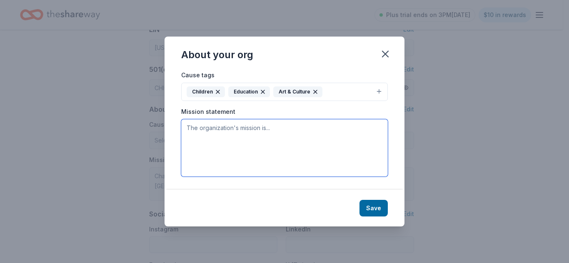
click at [332, 140] on textarea at bounding box center [284, 147] width 206 height 57
paste textarea "Mission Our Mission is to provide learning experiences that inspire and empower…"
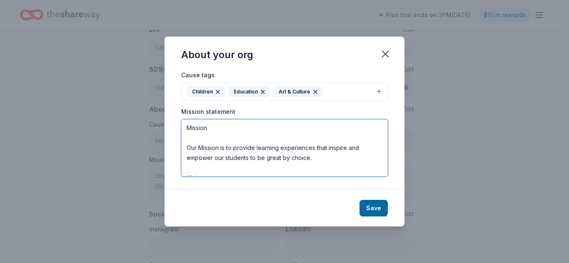
scroll to position [85, 0]
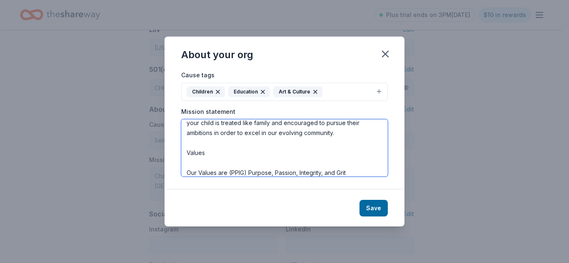
click at [185, 171] on textarea "Mission Our Mission is to provide learning experiences that inspire and empower…" at bounding box center [284, 147] width 206 height 57
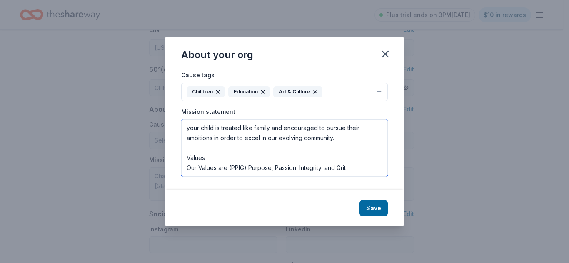
scroll to position [80, 0]
click at [184, 158] on textarea "Mission Our Mission is to provide learning experiences that inspire and empower…" at bounding box center [284, 147] width 206 height 57
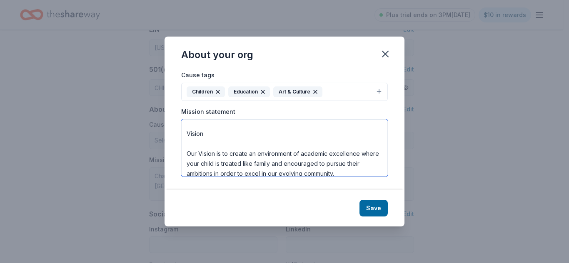
scroll to position [4, 0]
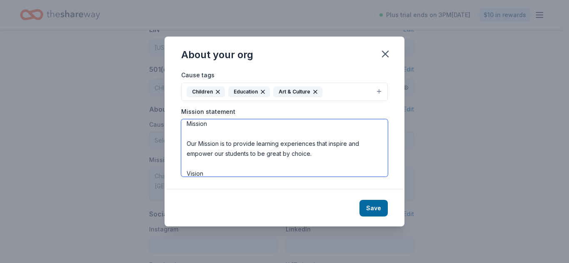
click at [186, 143] on textarea "Mission Our Mission is to provide learning experiences that inspire and empower…" at bounding box center [284, 147] width 206 height 57
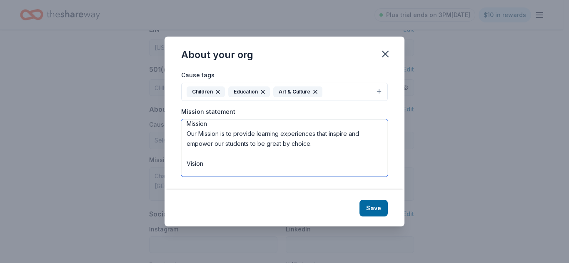
click at [183, 165] on textarea "Mission Our Mission is to provide learning experiences that inspire and empower…" at bounding box center [284, 147] width 206 height 57
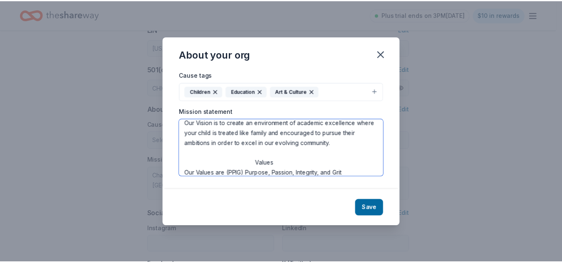
scroll to position [60, 0]
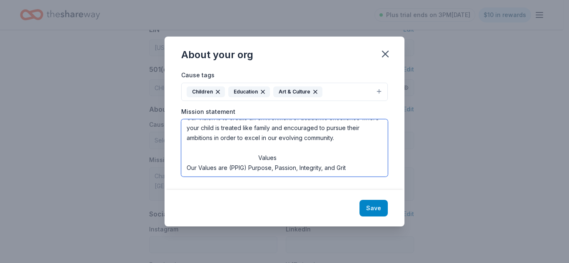
type textarea "Mission Our Mission is to provide learning experiences that inspire and empower…"
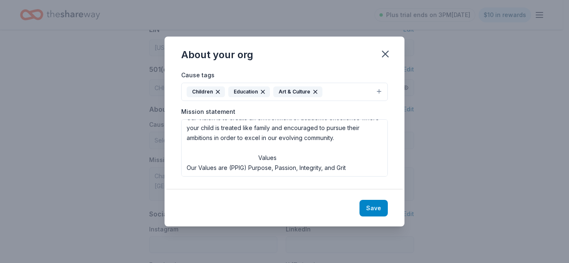
click at [379, 206] on button "Save" at bounding box center [373, 208] width 28 height 17
type textarea "Mission Our Mission is to provide learning experiences that inspire and empower…"
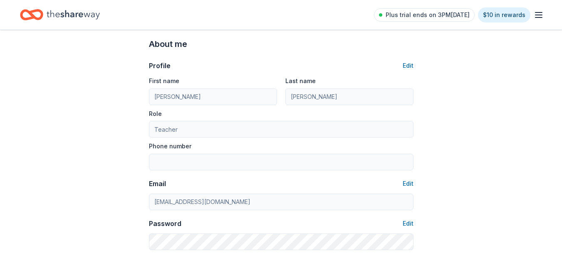
scroll to position [27, 0]
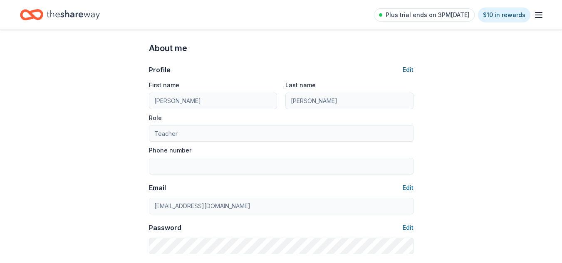
click at [413, 73] on button "Edit" at bounding box center [408, 70] width 11 height 10
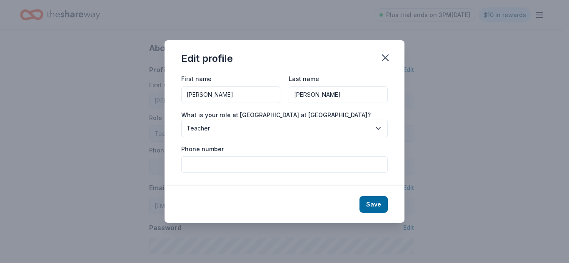
click at [271, 167] on input "Phone number" at bounding box center [284, 164] width 206 height 17
type input "9043330137"
click at [369, 199] on button "Save" at bounding box center [373, 204] width 28 height 17
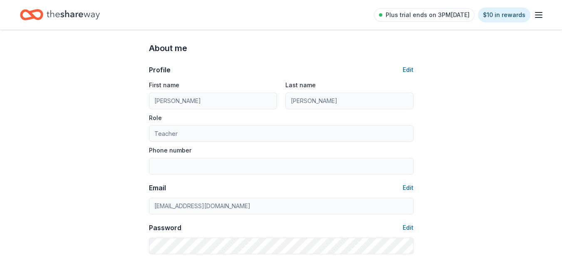
type input "9043330137"
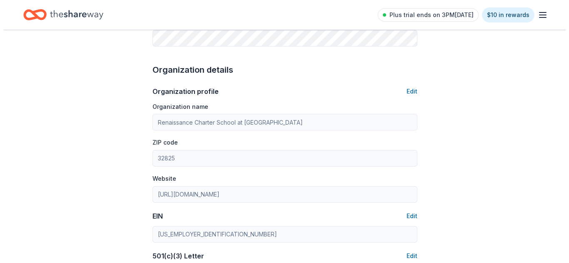
scroll to position [0, 0]
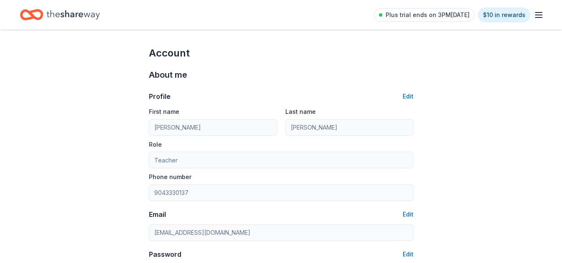
click at [73, 17] on icon "Home" at bounding box center [73, 14] width 53 height 9
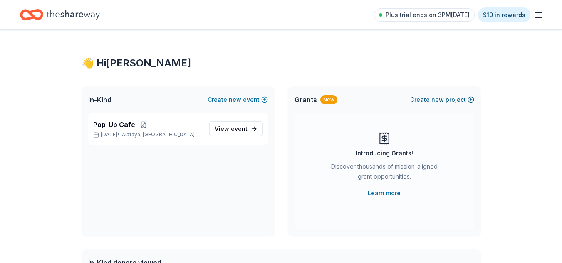
click at [446, 104] on button "Create new project" at bounding box center [442, 100] width 64 height 10
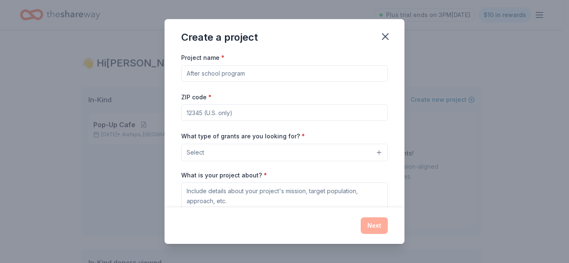
click at [353, 75] on input "Project name *" at bounding box center [284, 73] width 206 height 17
click at [383, 37] on icon "button" at bounding box center [385, 37] width 12 height 12
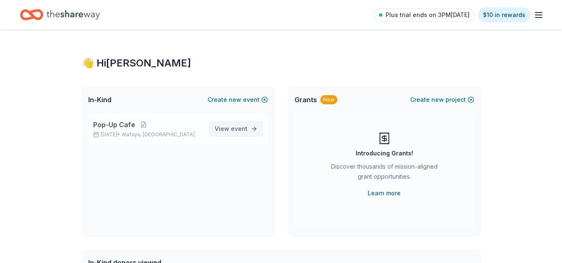
click at [227, 128] on span "View event" at bounding box center [231, 129] width 33 height 10
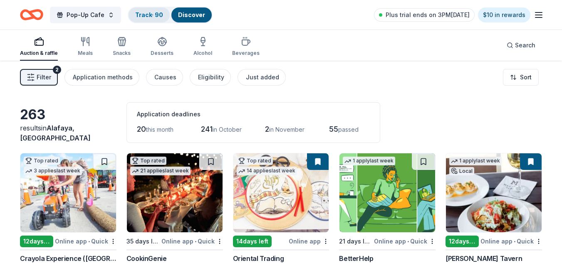
click at [148, 10] on div "Track · 90" at bounding box center [149, 14] width 41 height 15
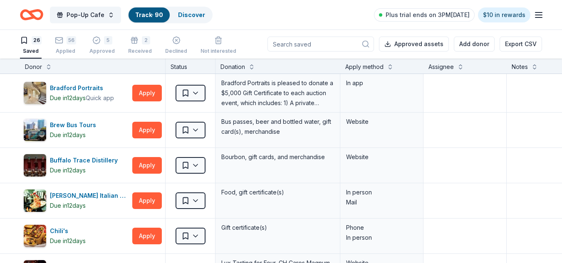
drag, startPoint x: 103, startPoint y: 50, endPoint x: 129, endPoint y: 20, distance: 39.5
click at [129, 20] on div "Pop-Up Cafe Track · 90 Discover Plus trial ends on 3PM, 10/1 $10 in rewards 26 …" at bounding box center [281, 132] width 562 height 264
click at [143, 51] on div "Received" at bounding box center [140, 51] width 24 height 7
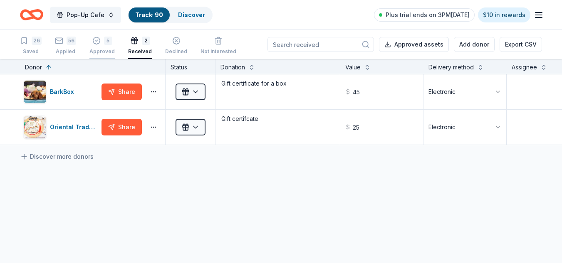
click at [99, 51] on div "Approved" at bounding box center [101, 51] width 25 height 7
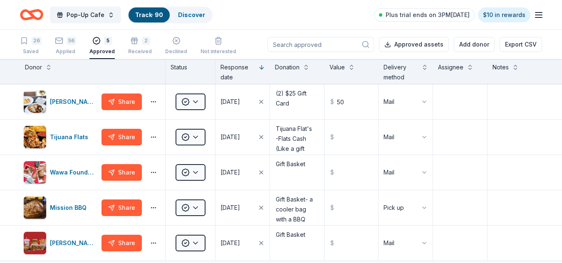
click at [26, 18] on icon "Home" at bounding box center [27, 14] width 13 height 8
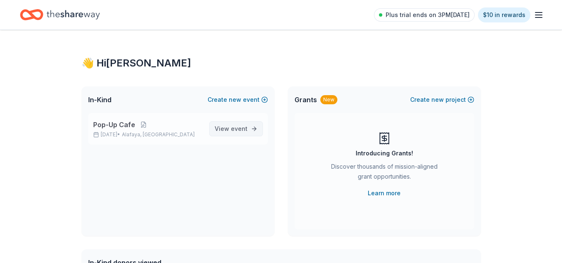
click at [228, 130] on span "View event" at bounding box center [231, 129] width 33 height 10
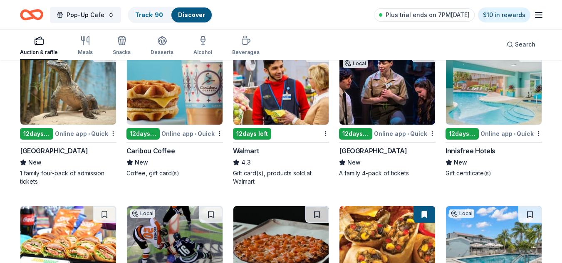
scroll to position [4228, 0]
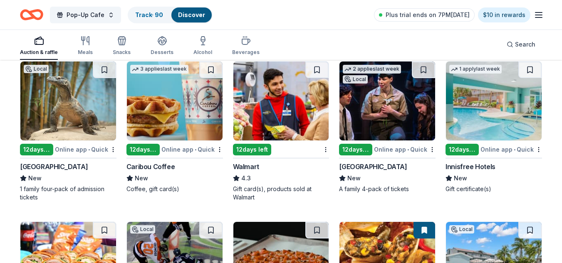
click at [82, 119] on img at bounding box center [68, 101] width 96 height 79
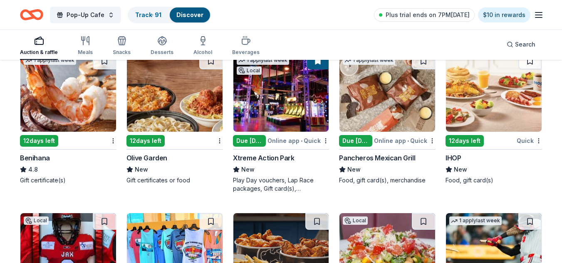
scroll to position [4533, 0]
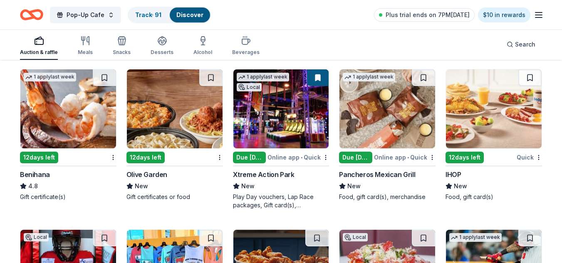
click at [277, 187] on div "New" at bounding box center [281, 186] width 97 height 10
click at [388, 122] on img at bounding box center [388, 109] width 96 height 79
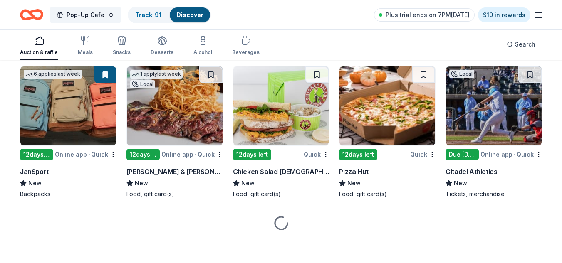
scroll to position [885, 0]
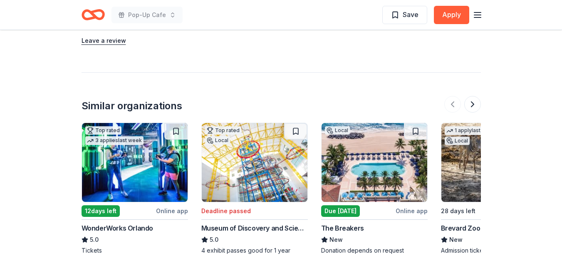
scroll to position [962, 0]
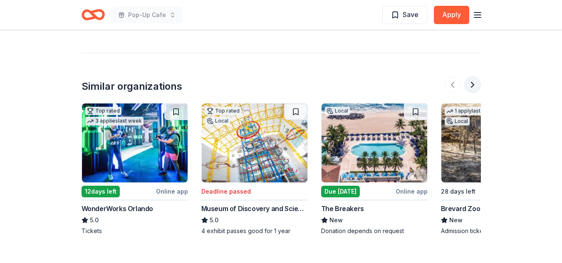
click at [470, 77] on button at bounding box center [473, 85] width 17 height 17
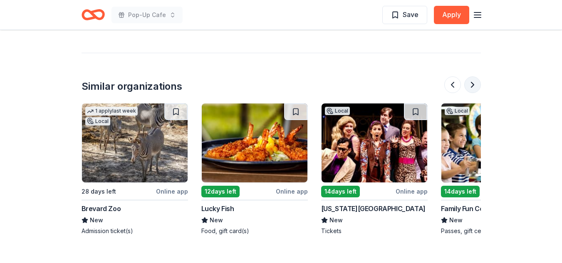
click at [470, 77] on button at bounding box center [473, 85] width 17 height 17
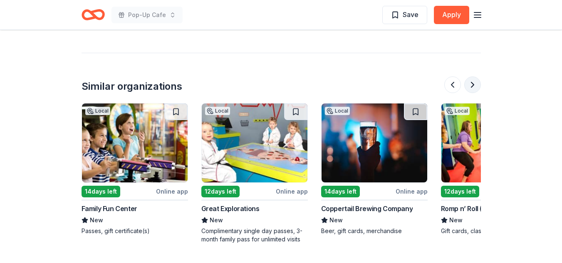
click at [470, 77] on button at bounding box center [473, 85] width 17 height 17
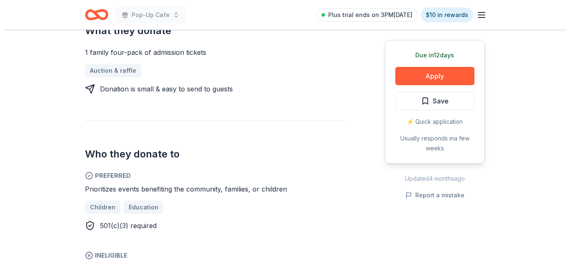
scroll to position [287, 0]
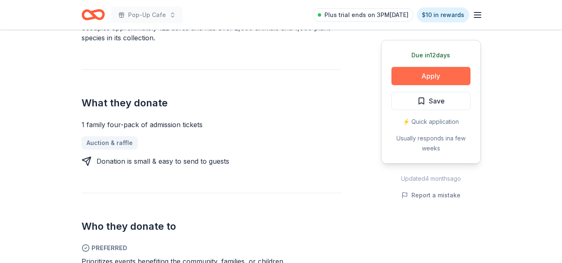
click at [457, 78] on button "Apply" at bounding box center [431, 76] width 79 height 18
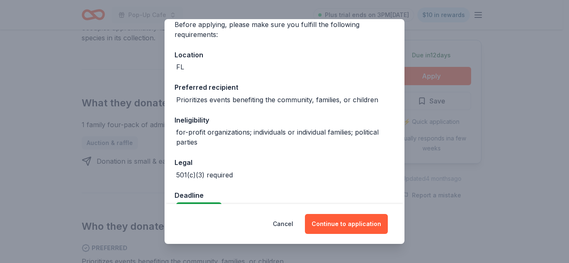
scroll to position [90, 0]
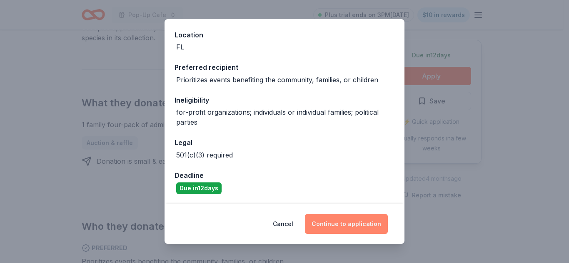
click at [348, 229] on button "Continue to application" at bounding box center [346, 224] width 83 height 20
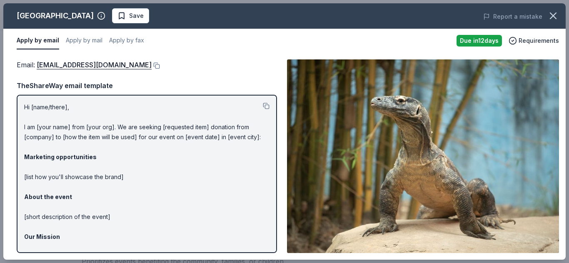
drag, startPoint x: 373, startPoint y: 49, endPoint x: 214, endPoint y: 77, distance: 161.6
click at [214, 77] on div "Jacksonville Zoo and Gardens Save Report a mistake Apply by email Apply by mail…" at bounding box center [284, 131] width 562 height 257
click at [152, 66] on button at bounding box center [156, 65] width 8 height 7
click at [144, 15] on span "Save" at bounding box center [130, 16] width 26 height 10
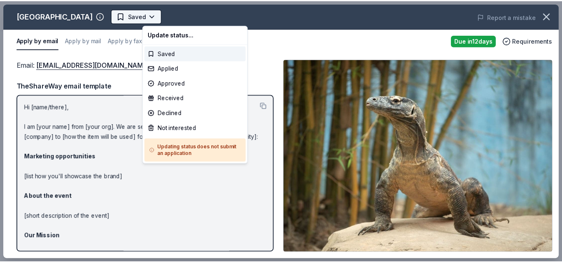
scroll to position [0, 0]
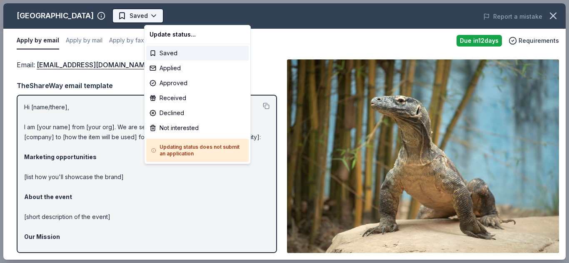
click at [185, 16] on html "Pop-Up Cafe Saved Apply Due in 12 days Share Jacksonville Zoo and Gardens New •…" at bounding box center [284, 131] width 569 height 263
click at [182, 69] on div "Applied" at bounding box center [197, 68] width 102 height 15
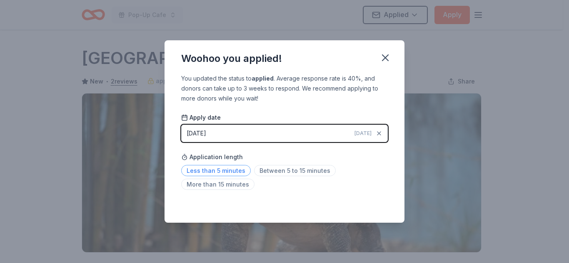
click at [229, 175] on span "Less than 5 minutes" at bounding box center [216, 170] width 70 height 11
click at [389, 56] on icon "button" at bounding box center [385, 58] width 12 height 12
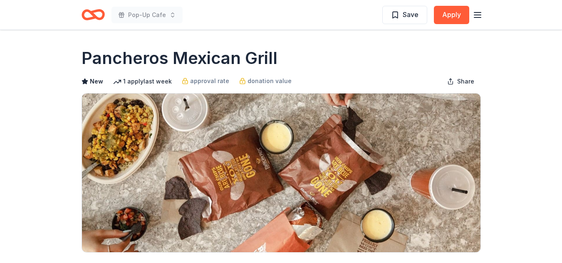
click at [282, 60] on div "Pancheros Mexican Grill" at bounding box center [282, 58] width 400 height 23
drag, startPoint x: 79, startPoint y: 60, endPoint x: 238, endPoint y: 52, distance: 160.0
